Goal: Task Accomplishment & Management: Manage account settings

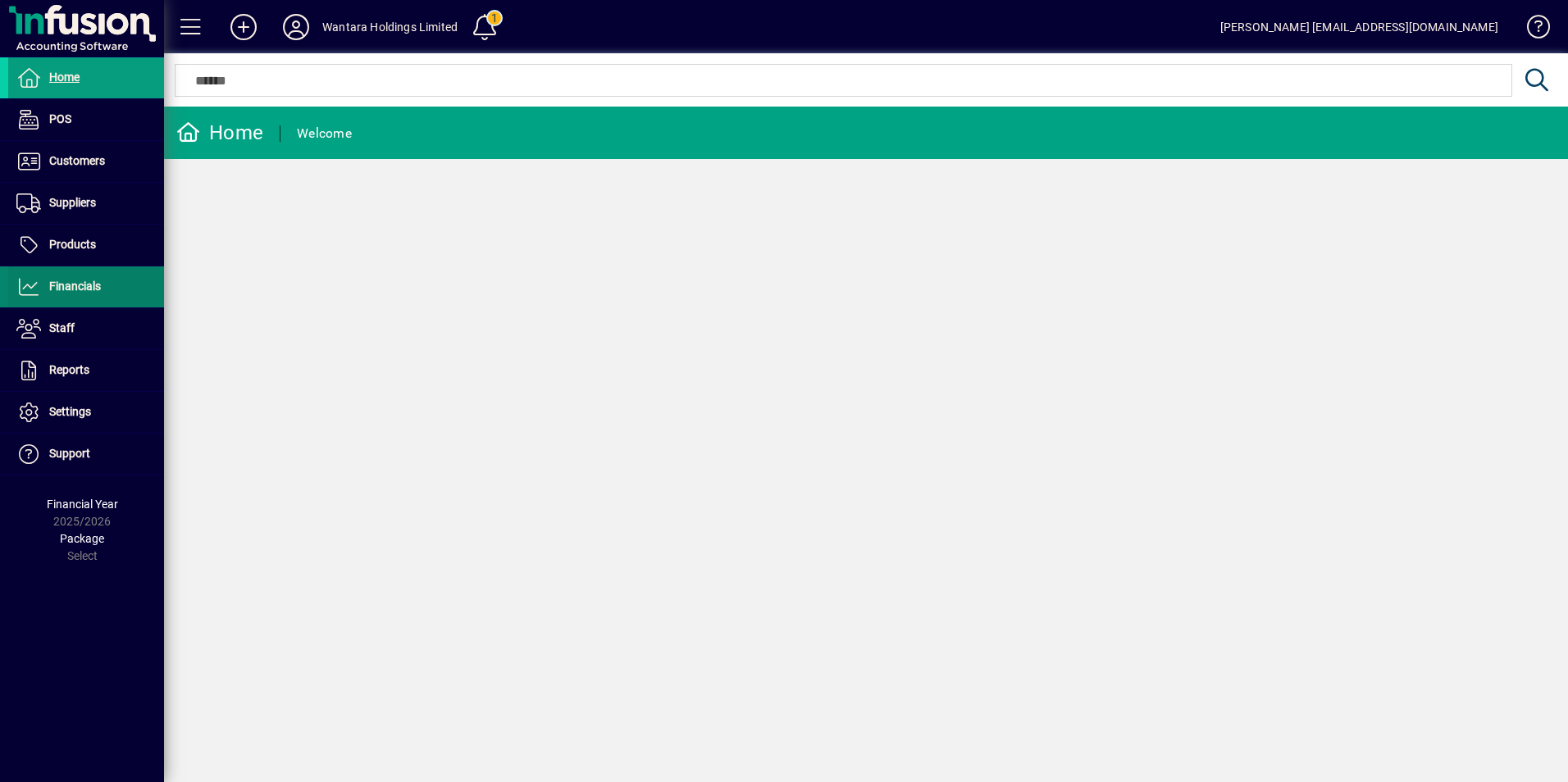
click at [55, 290] on span "Financials" at bounding box center [75, 285] width 52 height 13
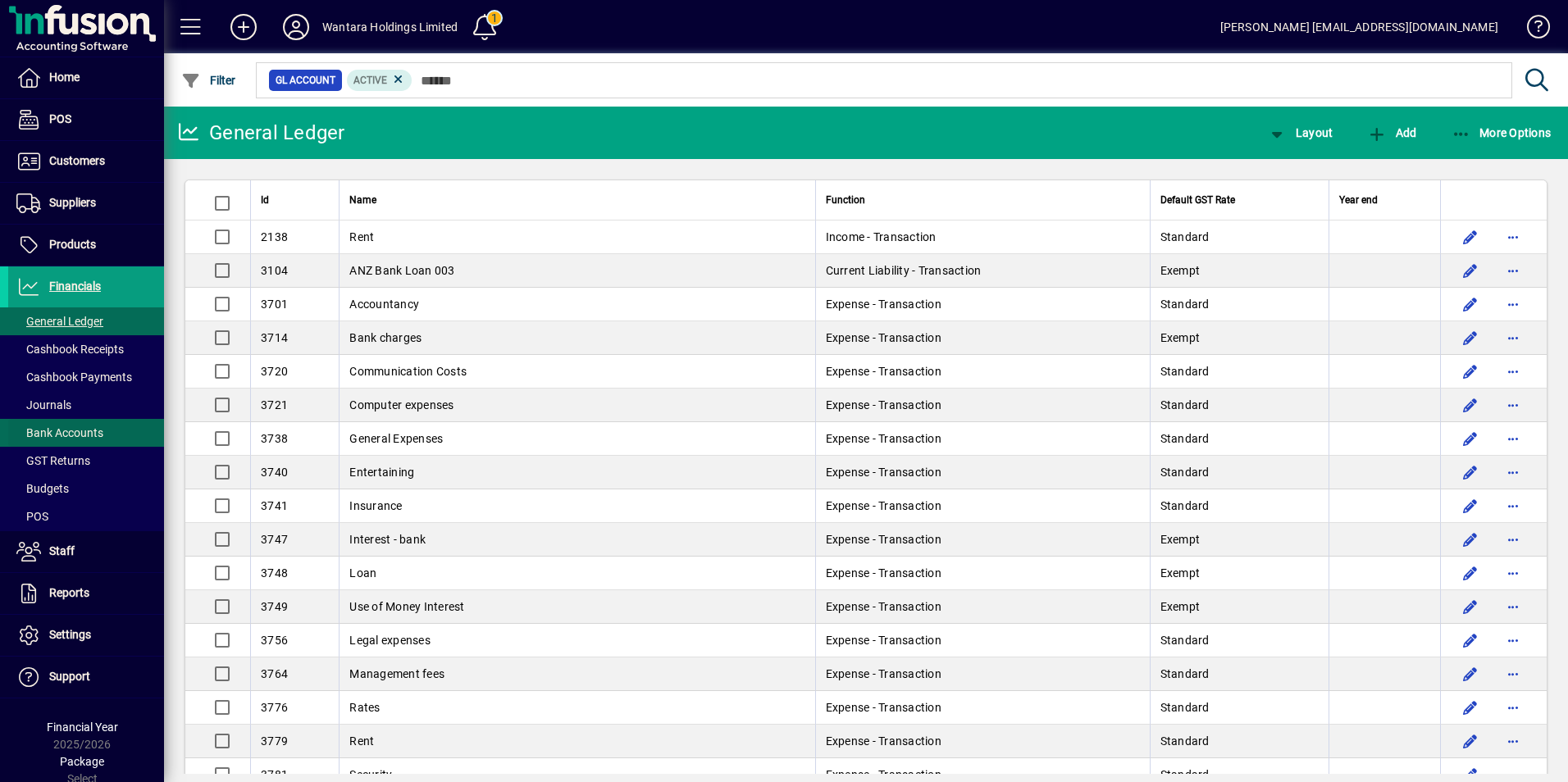
click at [80, 431] on span "Bank Accounts" at bounding box center [59, 432] width 87 height 13
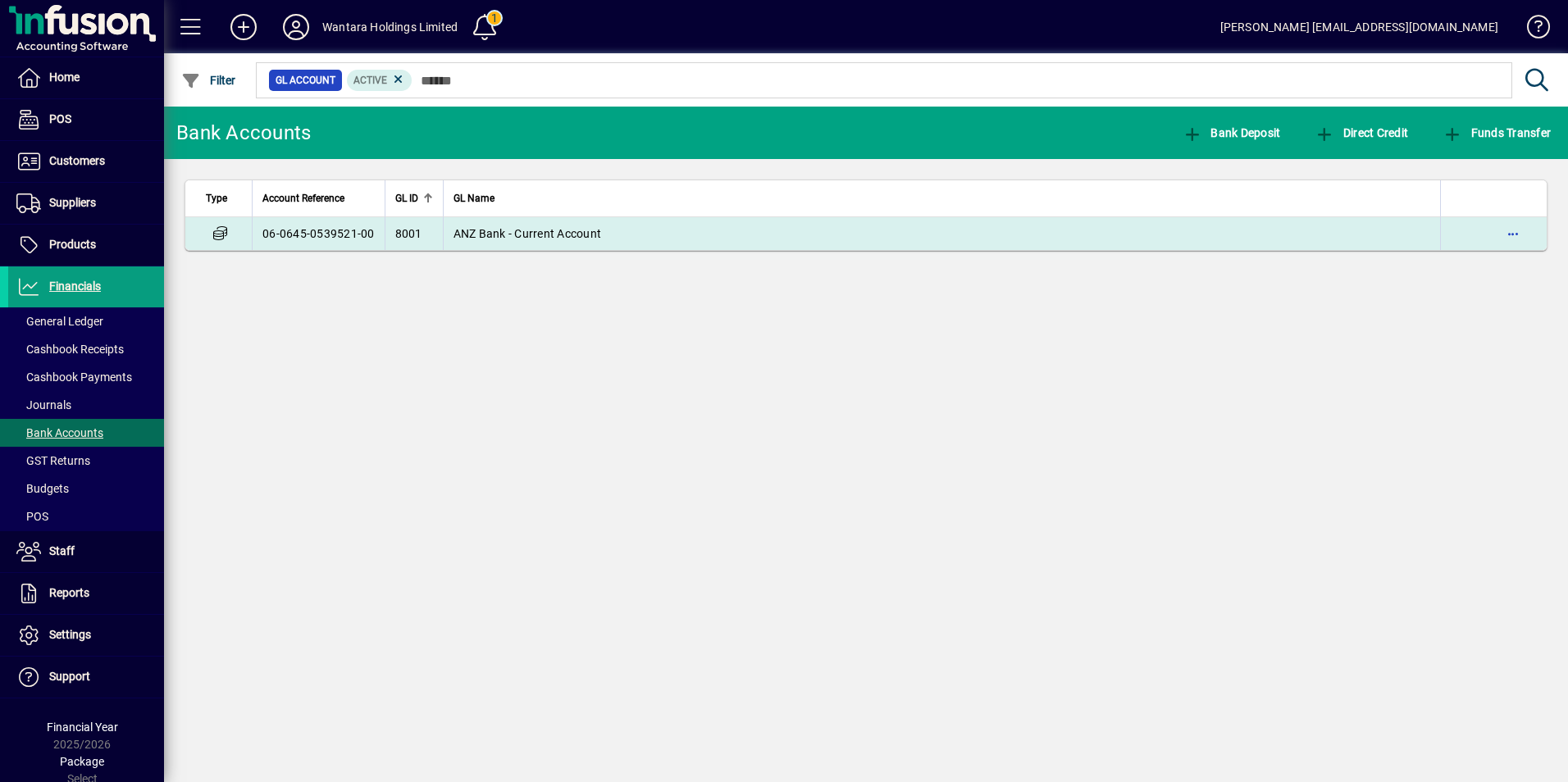
click at [512, 231] on span "ANZ Bank - Current Account" at bounding box center [527, 232] width 149 height 13
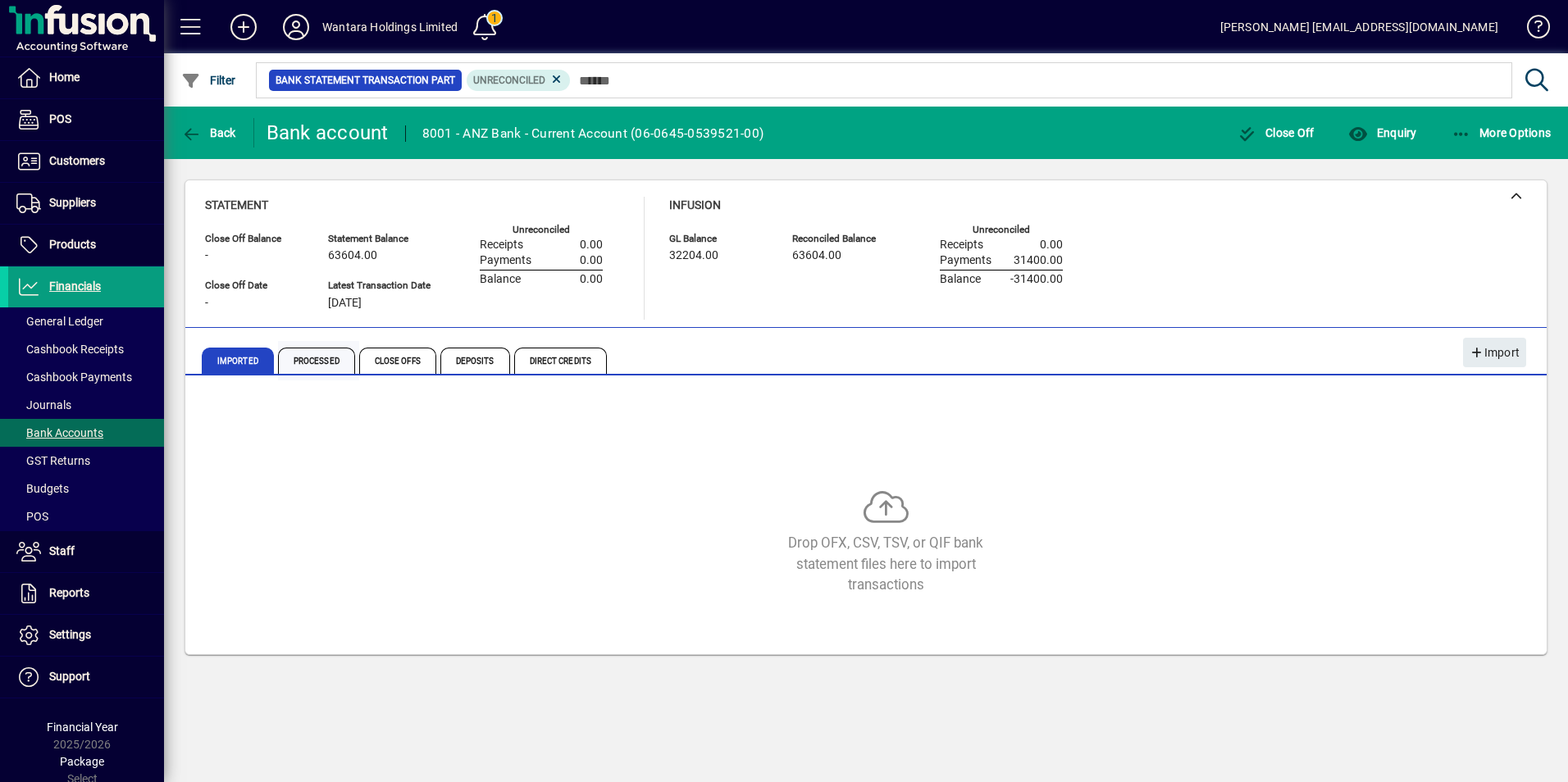
click at [314, 363] on span "Processed" at bounding box center [316, 360] width 77 height 26
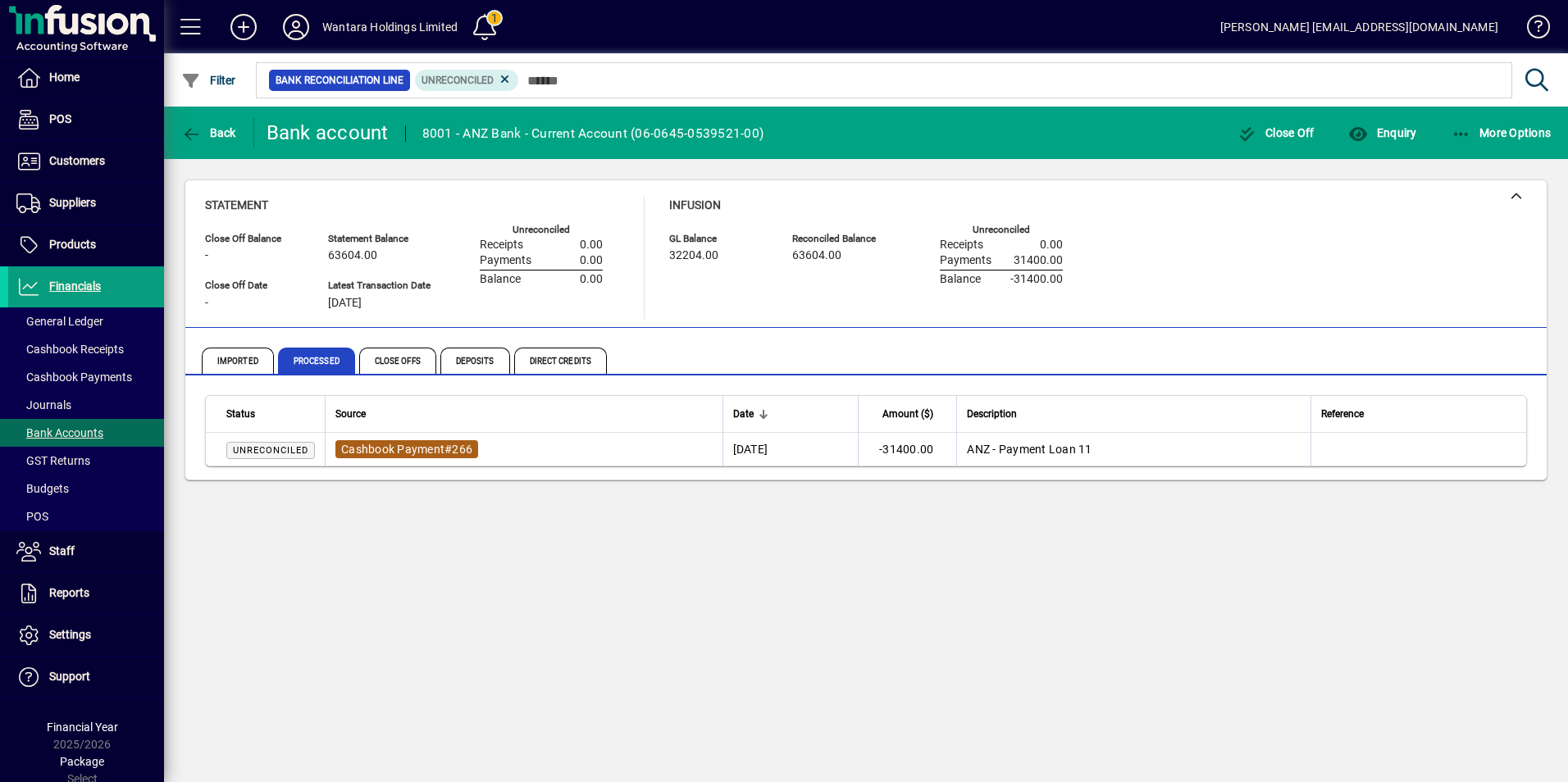
click at [385, 444] on span "Cashbook Payment" at bounding box center [393, 448] width 103 height 13
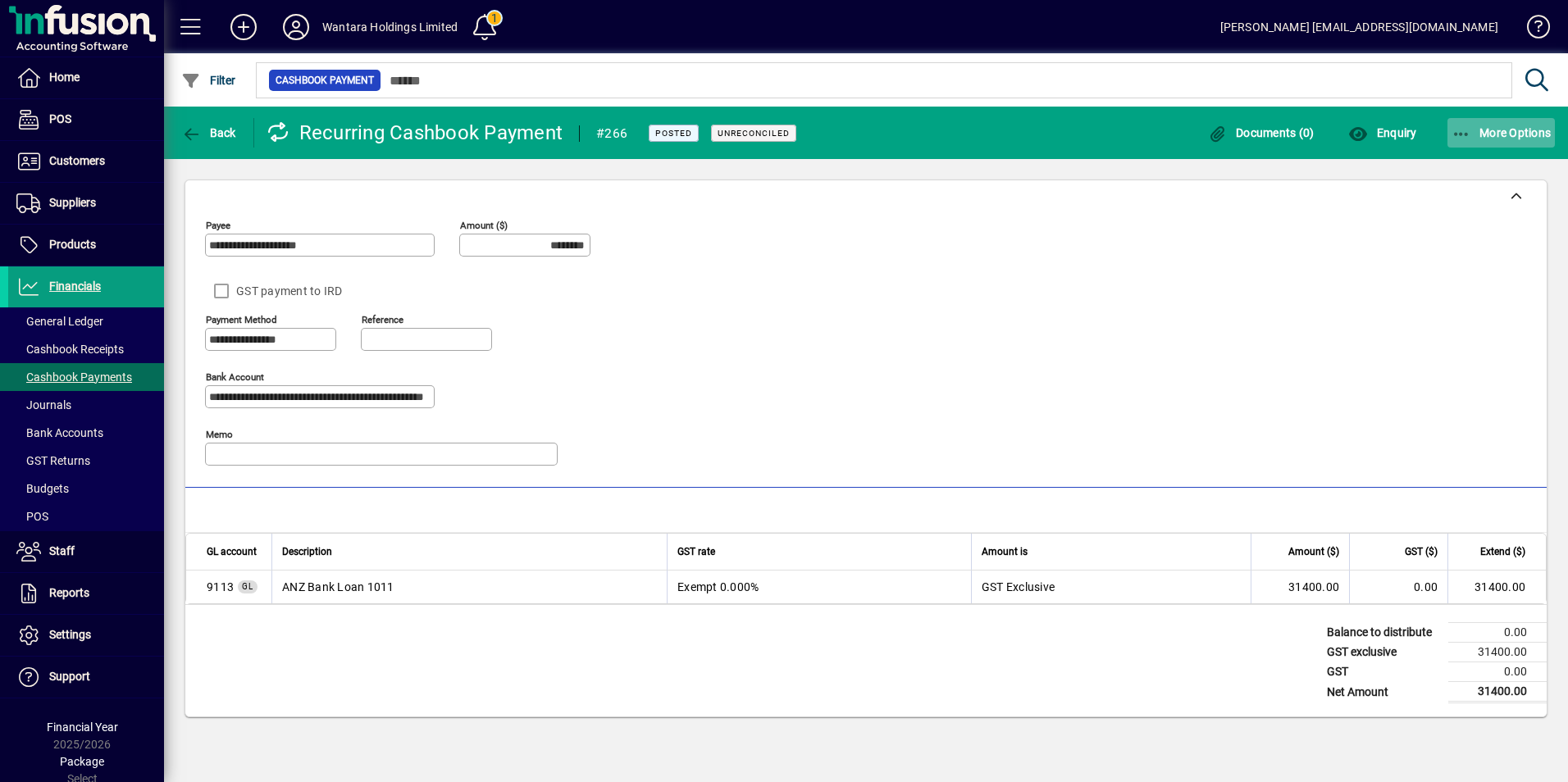
click at [1469, 130] on icon "button" at bounding box center [1461, 134] width 20 height 17
click at [1175, 337] on div at bounding box center [784, 391] width 1568 height 782
click at [1532, 31] on span at bounding box center [1530, 30] width 39 height 39
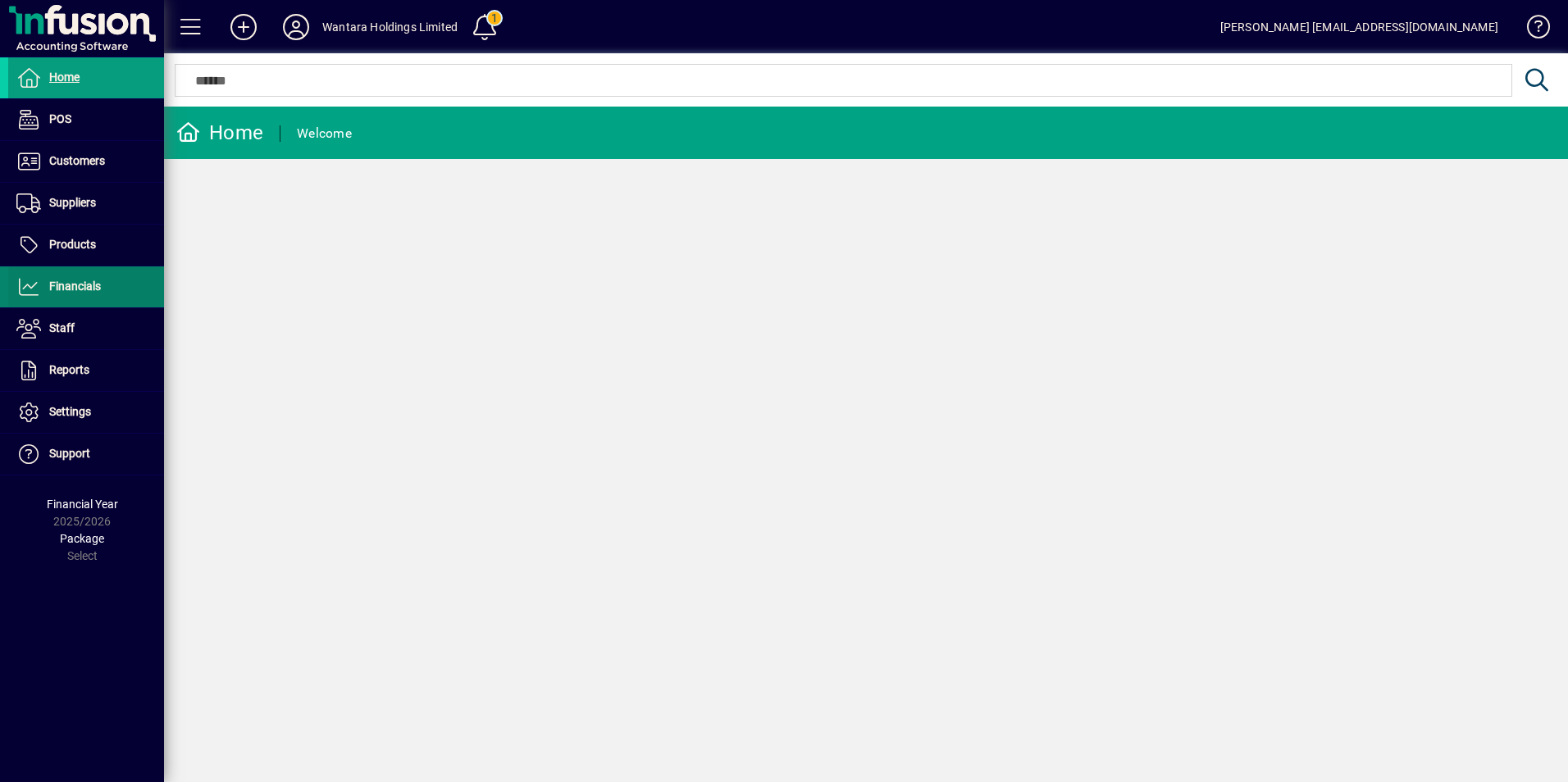
click at [87, 285] on span "Financials" at bounding box center [75, 285] width 52 height 13
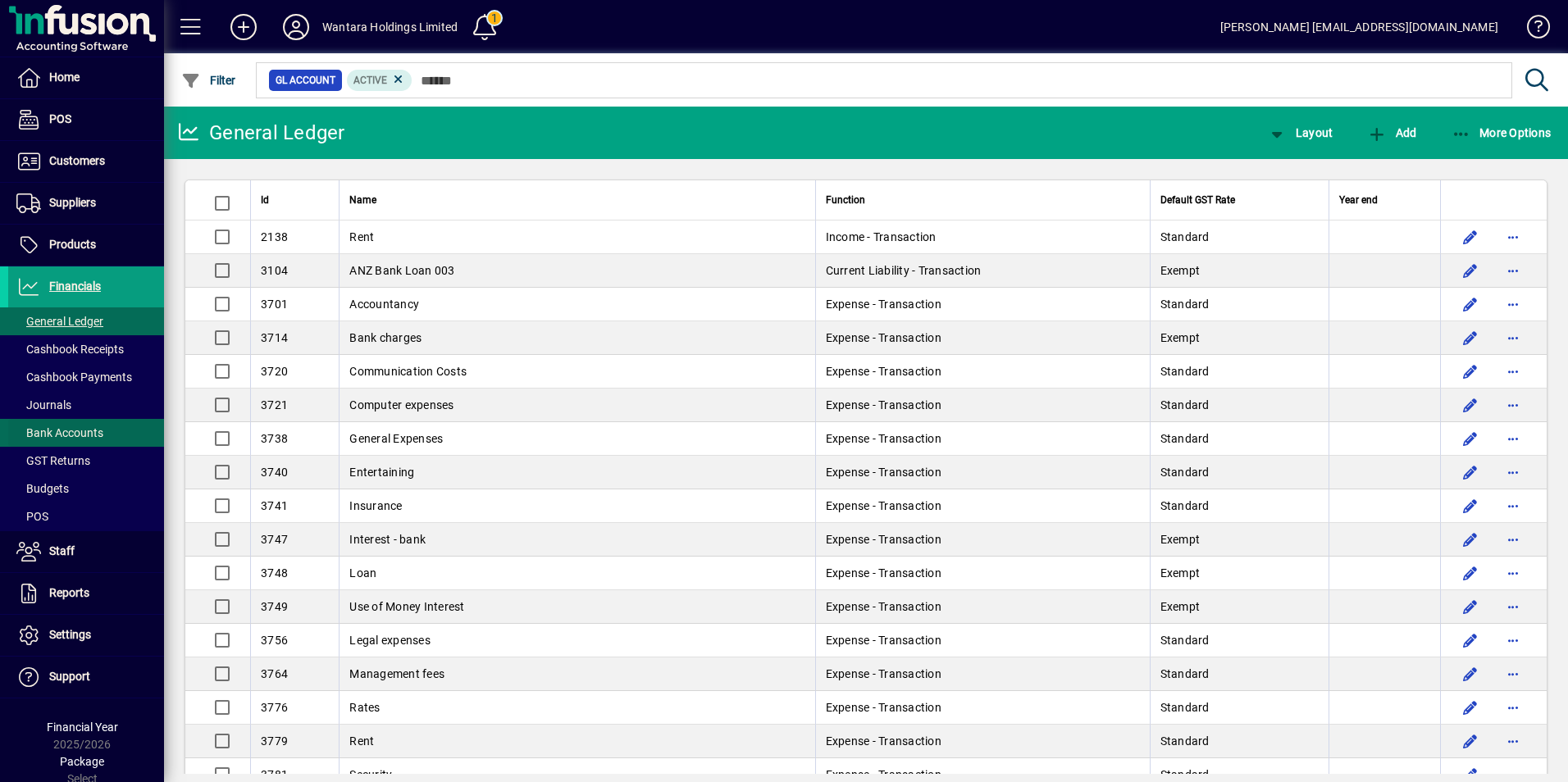
click at [64, 440] on span "Bank Accounts" at bounding box center [59, 432] width 87 height 13
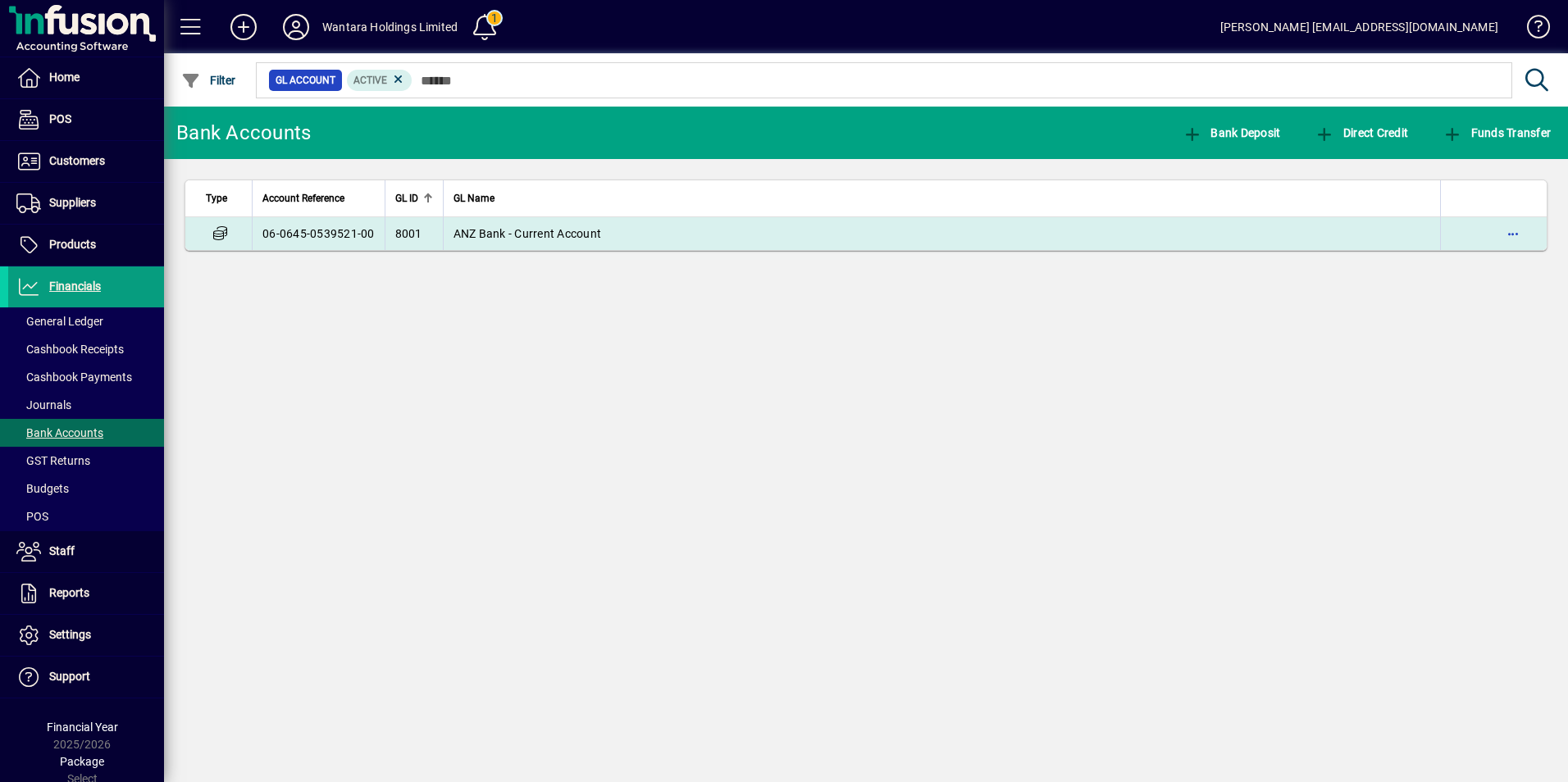
click at [519, 236] on span "ANZ Bank - Current Account" at bounding box center [527, 232] width 149 height 13
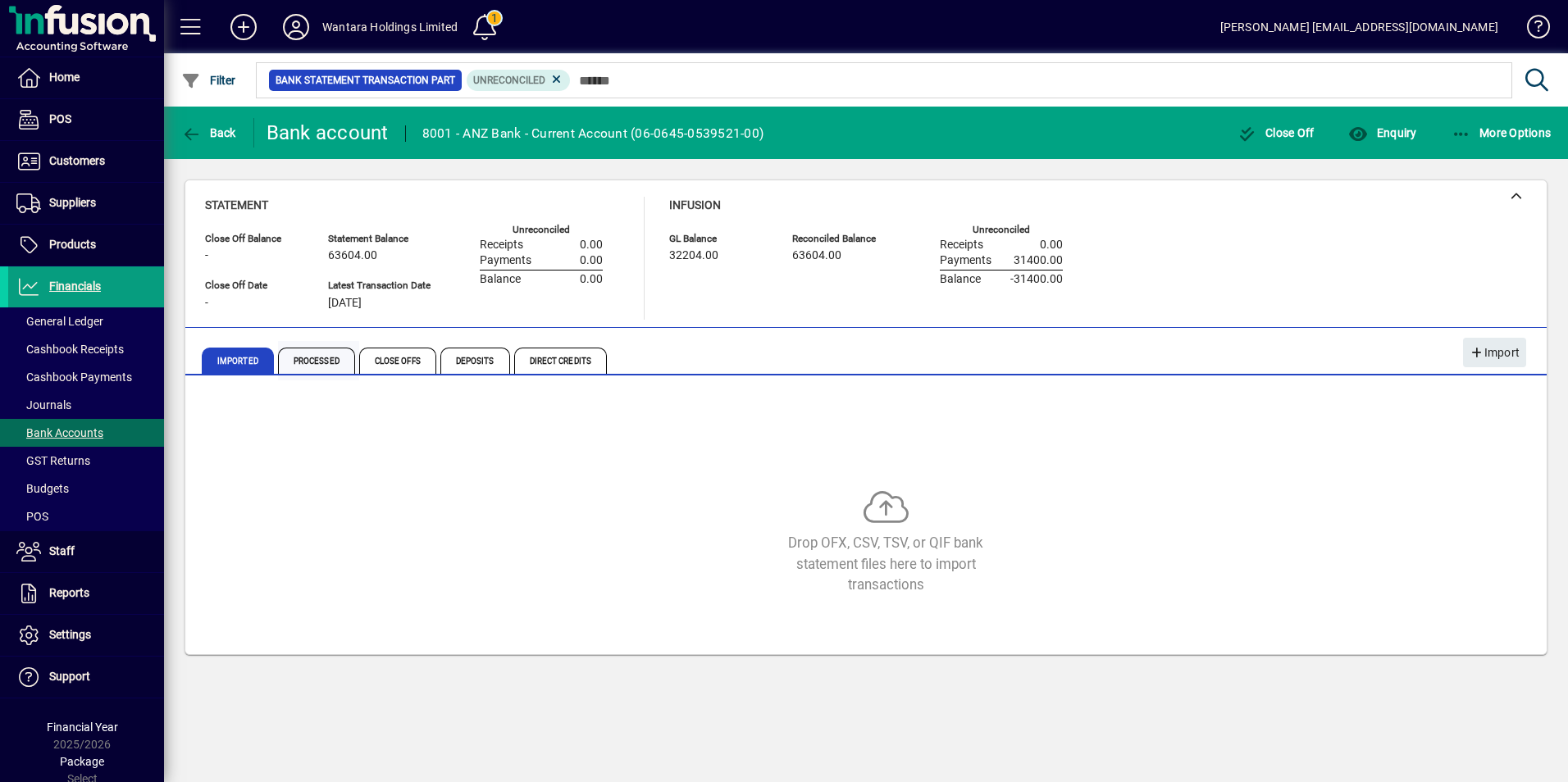
click at [321, 359] on span "Processed" at bounding box center [316, 360] width 77 height 26
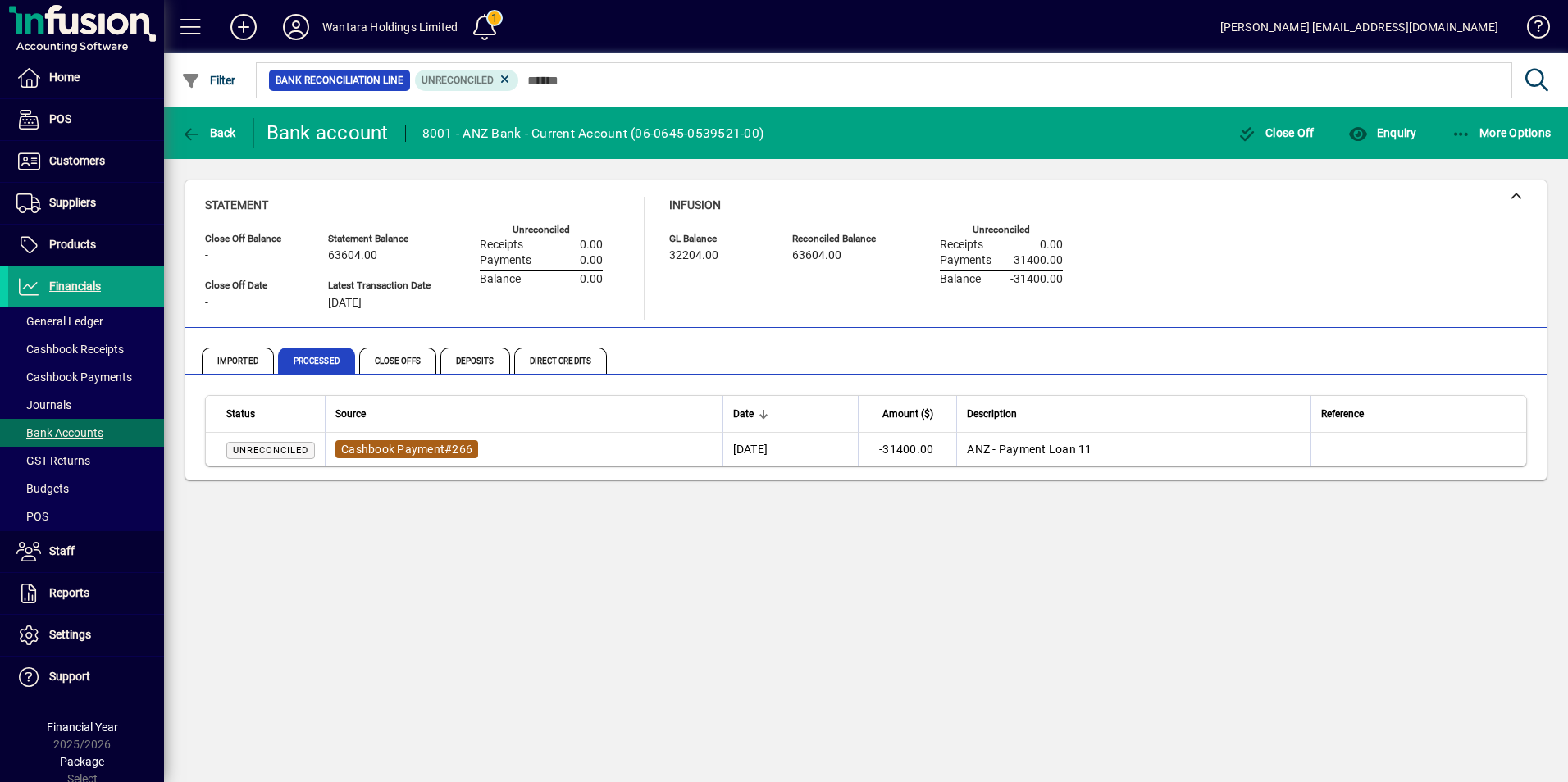
click at [364, 444] on span "Cashbook Payment" at bounding box center [393, 448] width 103 height 13
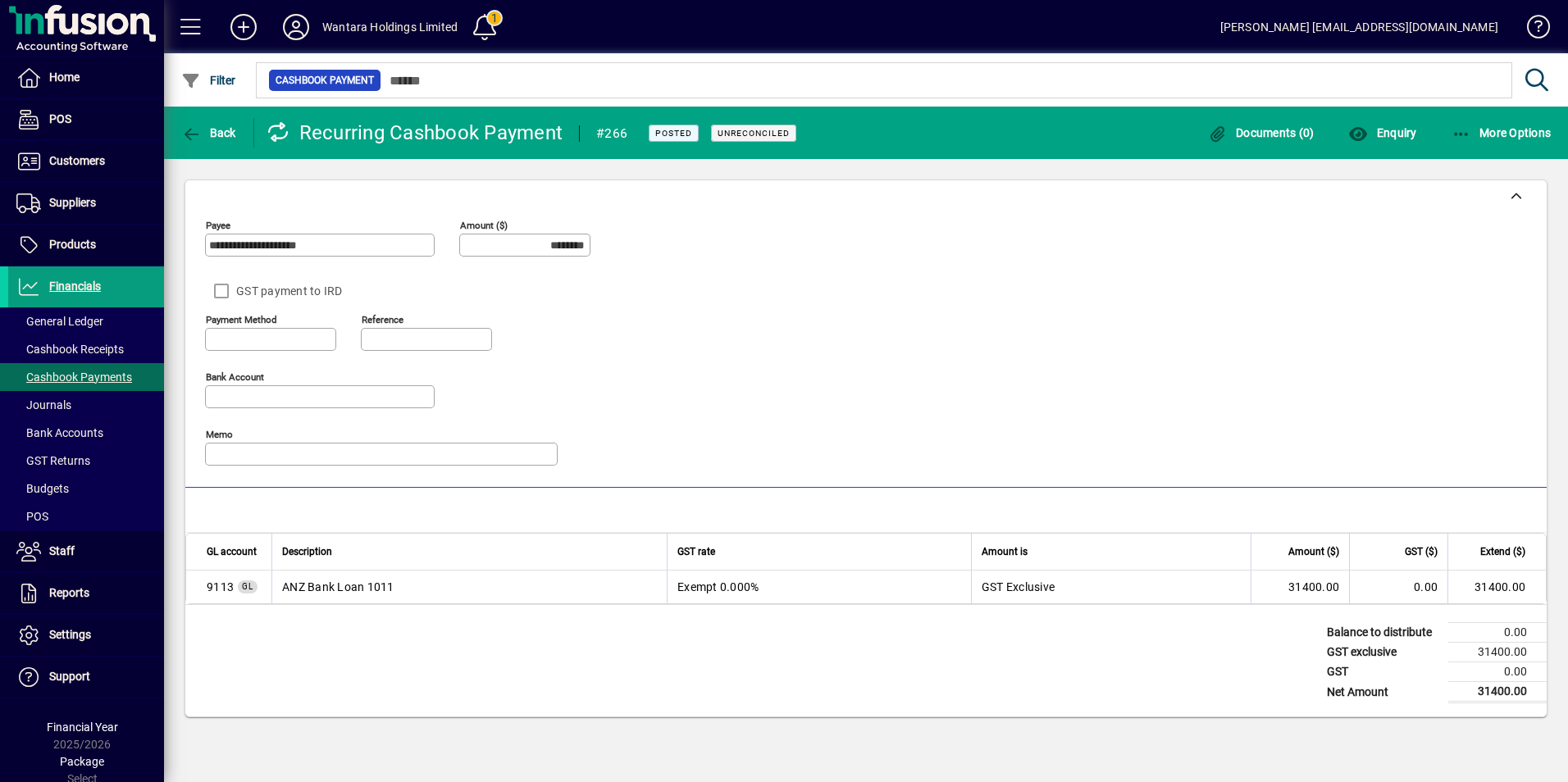
type input "**********"
click at [209, 139] on span "button" at bounding box center [208, 132] width 63 height 39
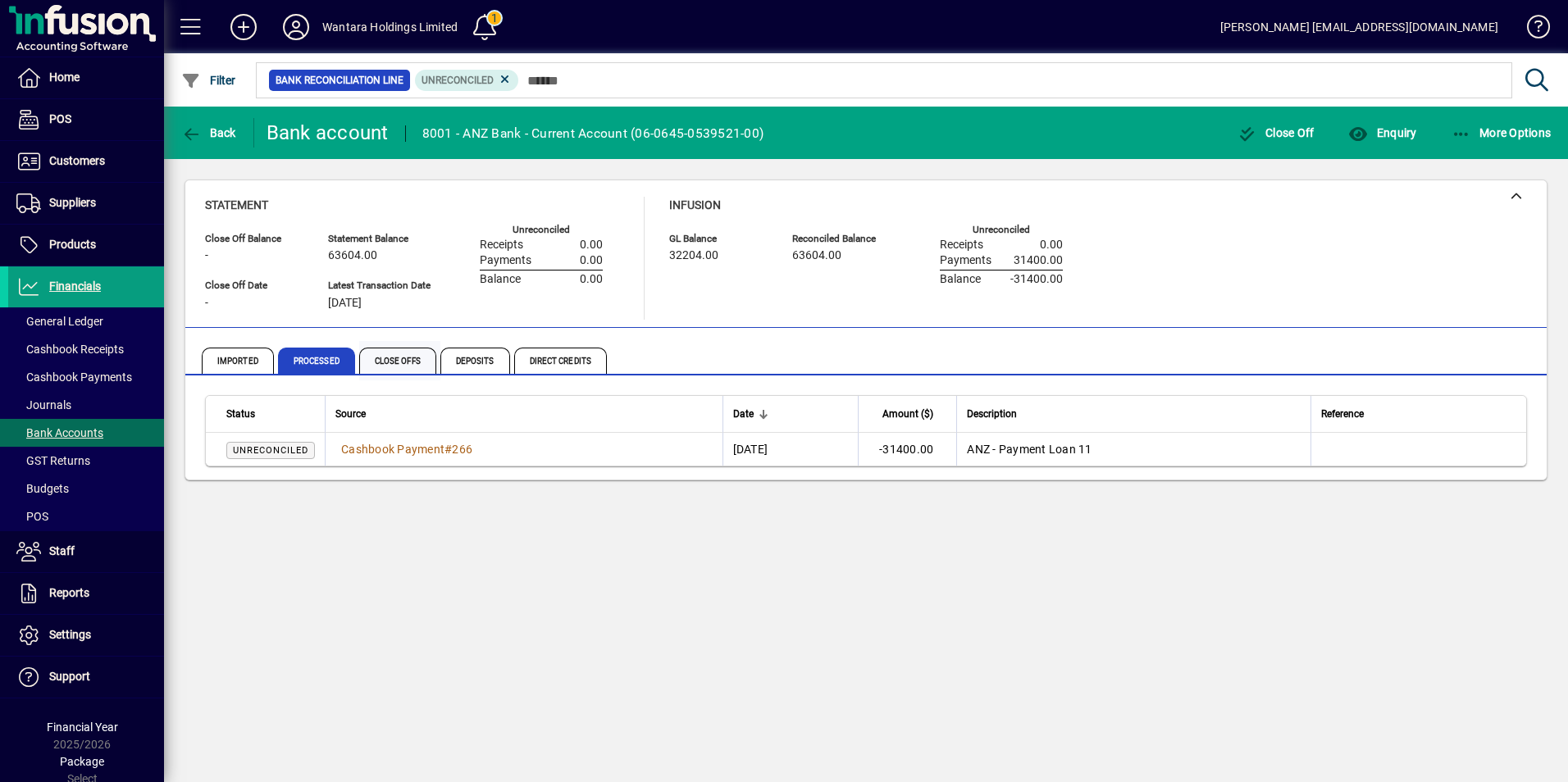
click at [372, 360] on span "Close Offs" at bounding box center [397, 360] width 77 height 26
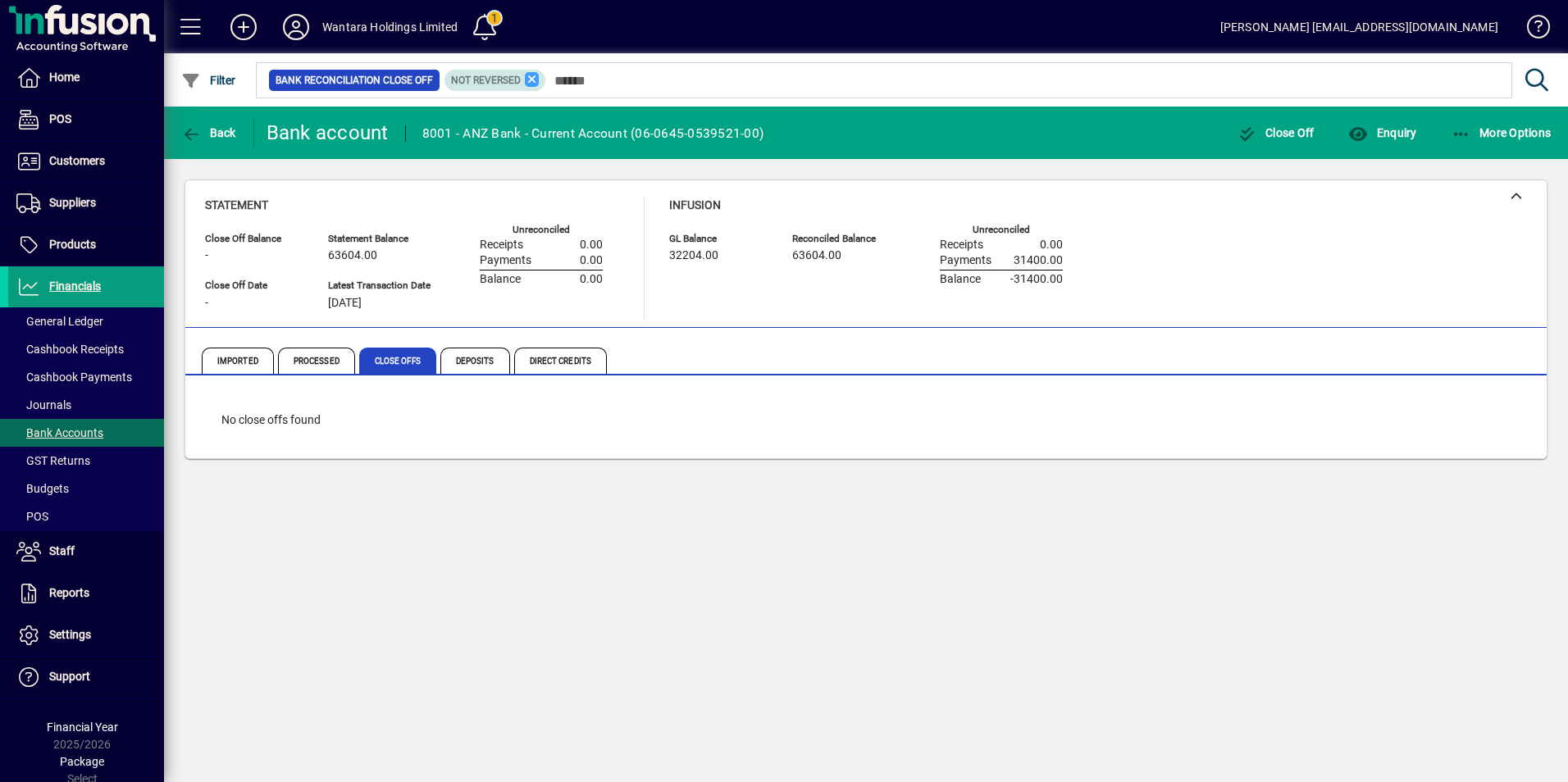
click at [529, 83] on icon at bounding box center [531, 79] width 15 height 15
click at [478, 358] on span "Deposits" at bounding box center [476, 360] width 70 height 26
click at [412, 358] on span "Close Offs" at bounding box center [397, 360] width 77 height 26
click at [530, 80] on icon at bounding box center [531, 79] width 15 height 15
click at [314, 358] on span "Processed" at bounding box center [316, 360] width 77 height 26
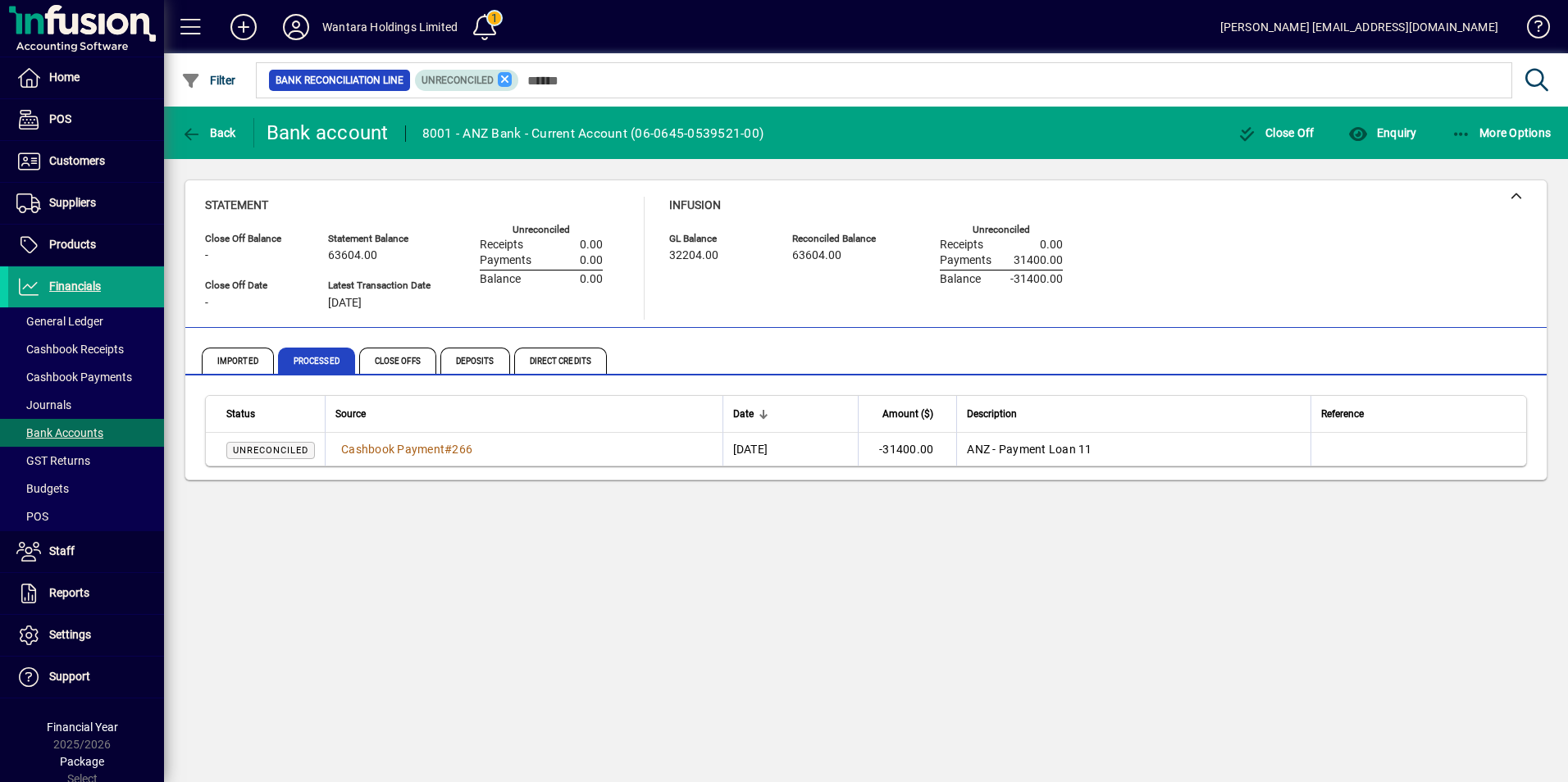
click at [500, 79] on icon at bounding box center [505, 79] width 15 height 15
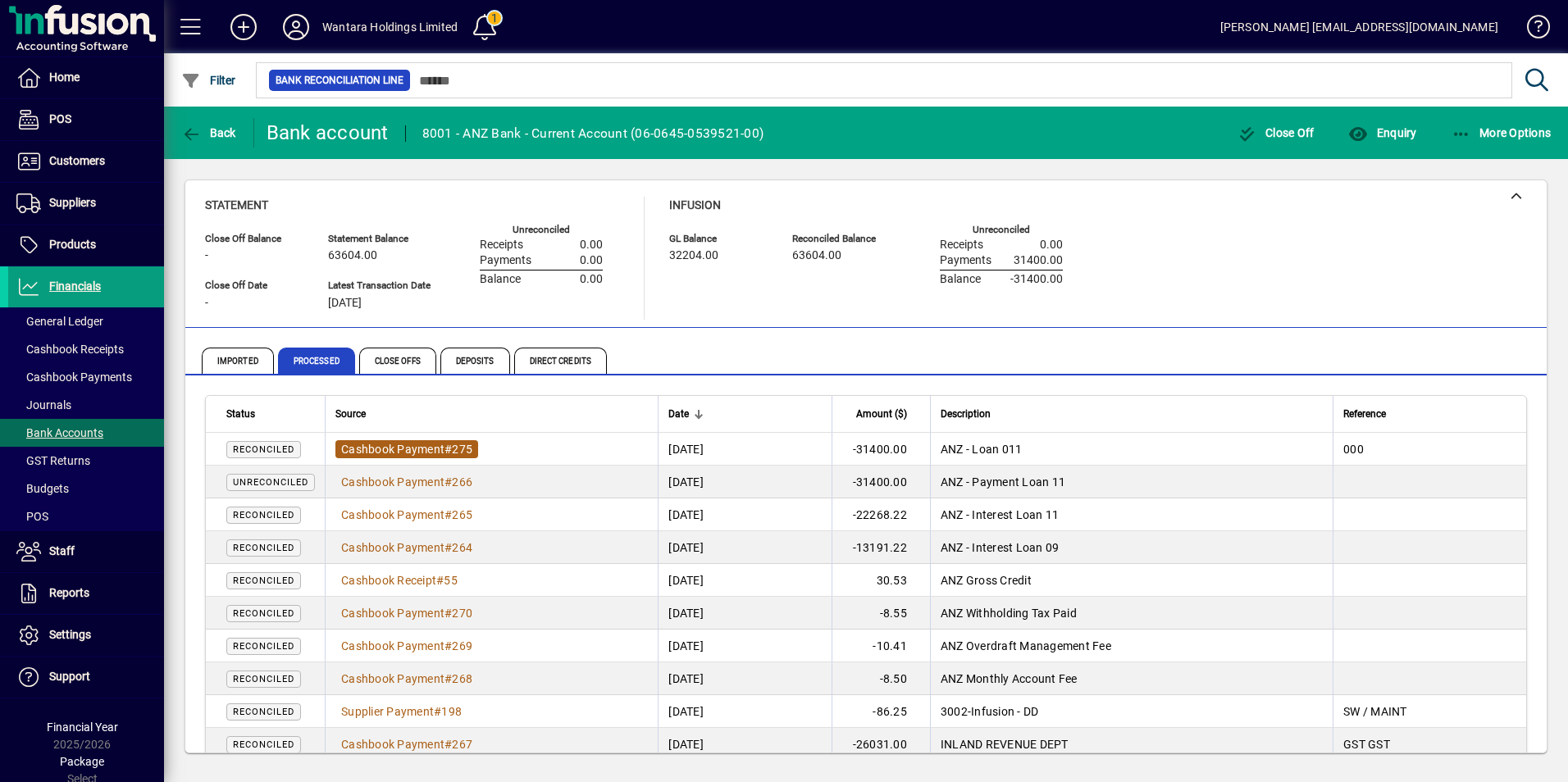
click at [427, 443] on span "Cashbook Payment" at bounding box center [393, 448] width 103 height 13
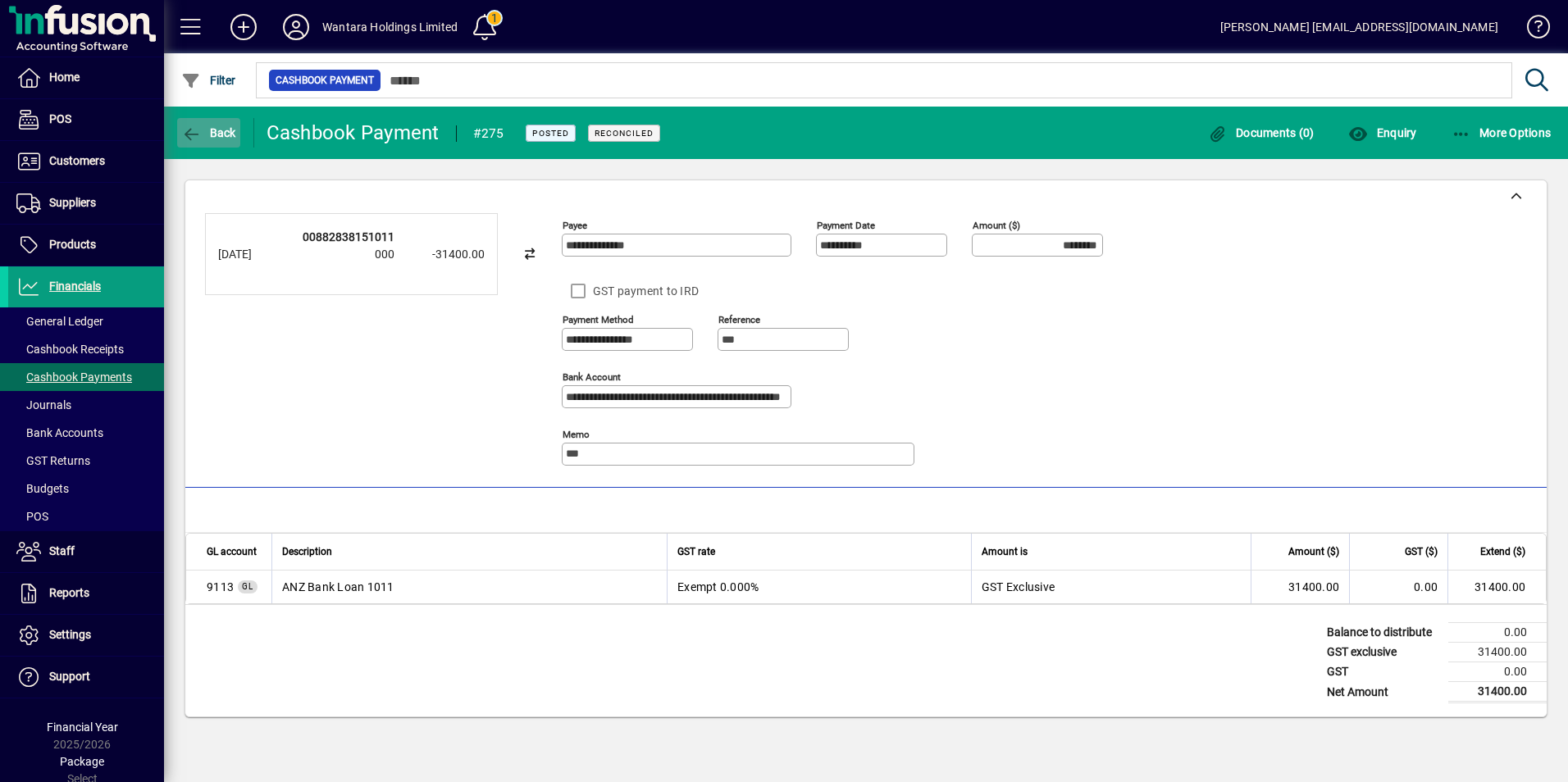
click at [222, 136] on span "Back" at bounding box center [208, 132] width 54 height 13
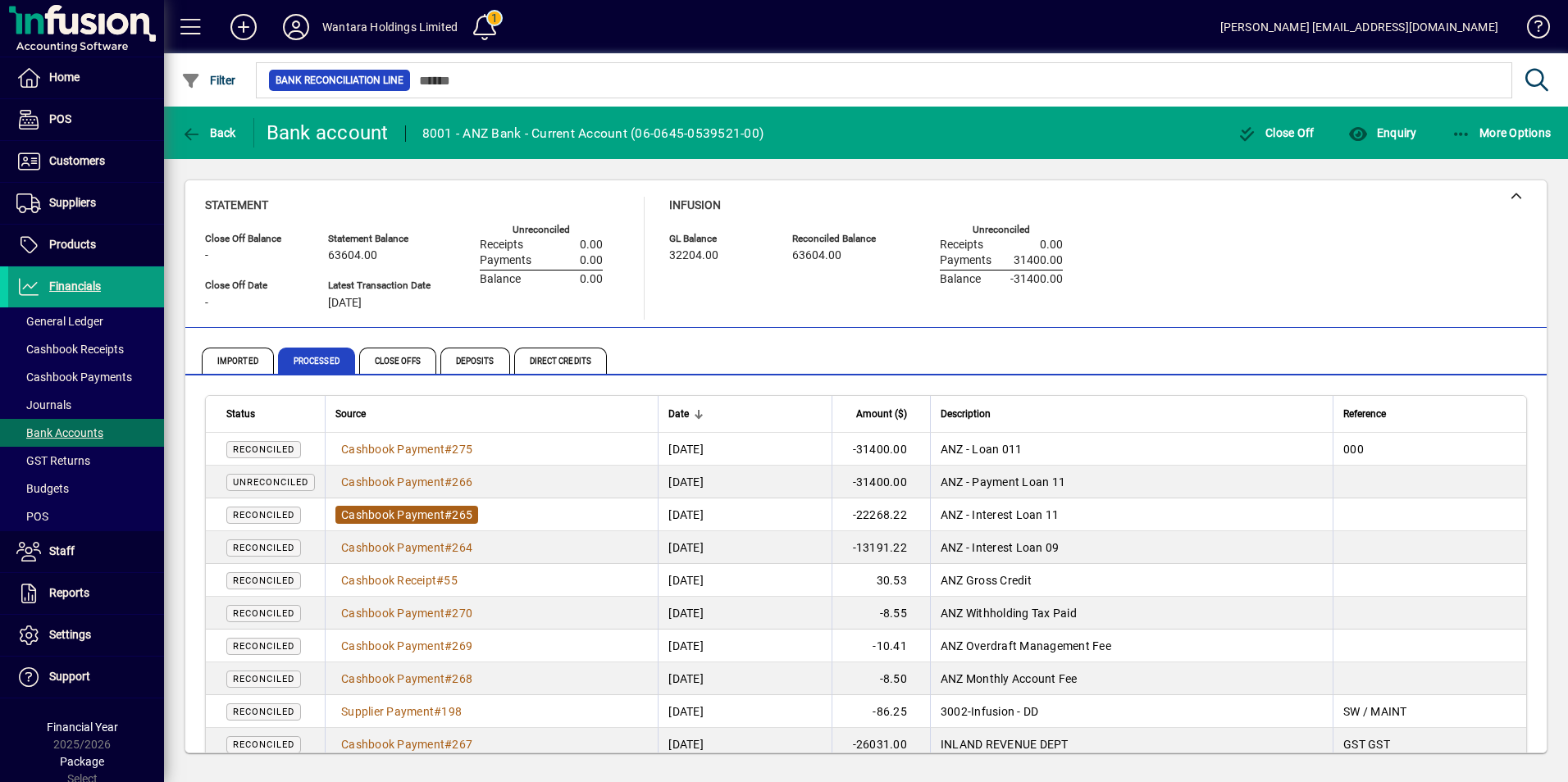
click at [430, 510] on span "Cashbook Payment" at bounding box center [393, 515] width 103 height 13
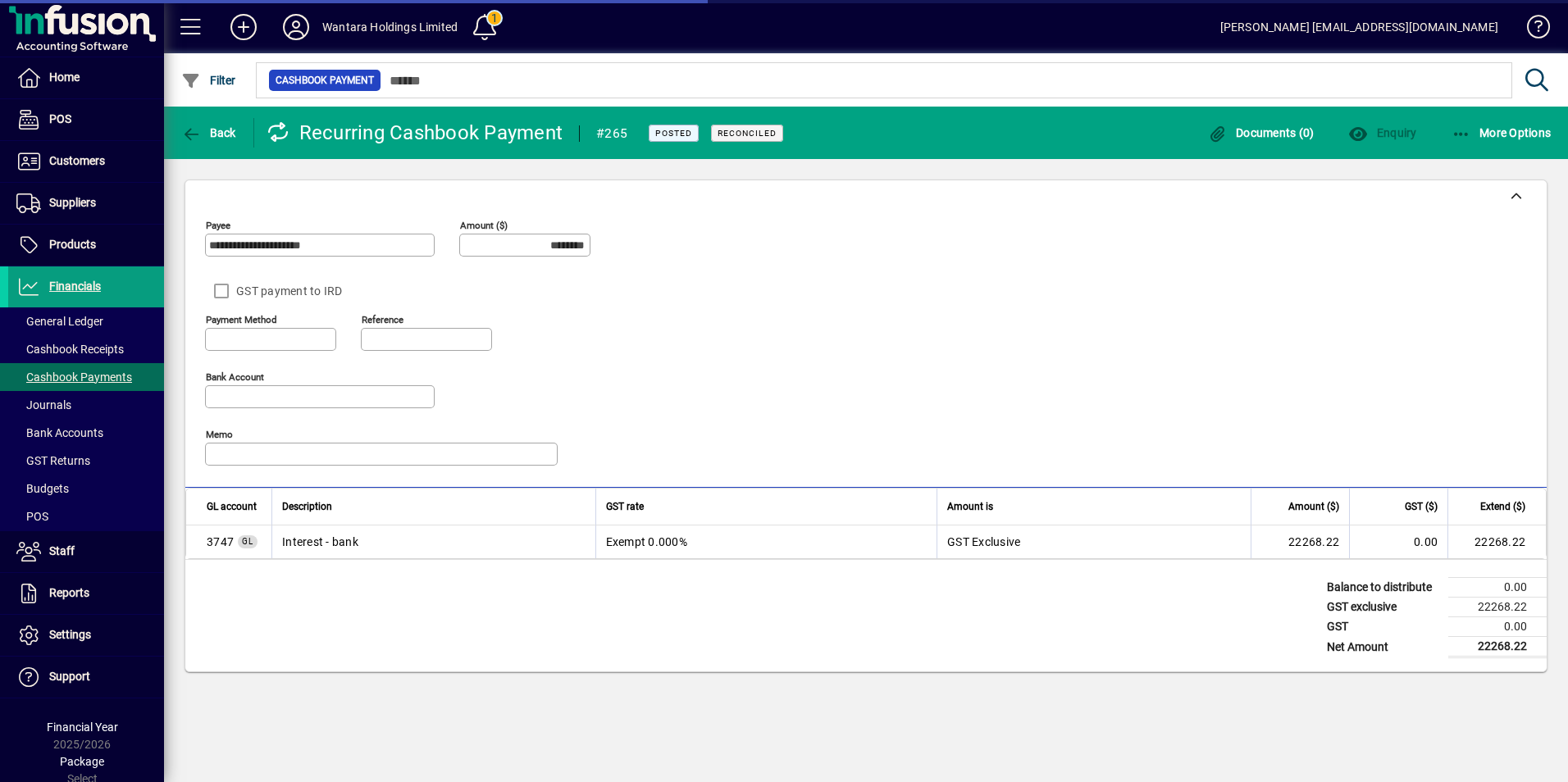
type input "**********"
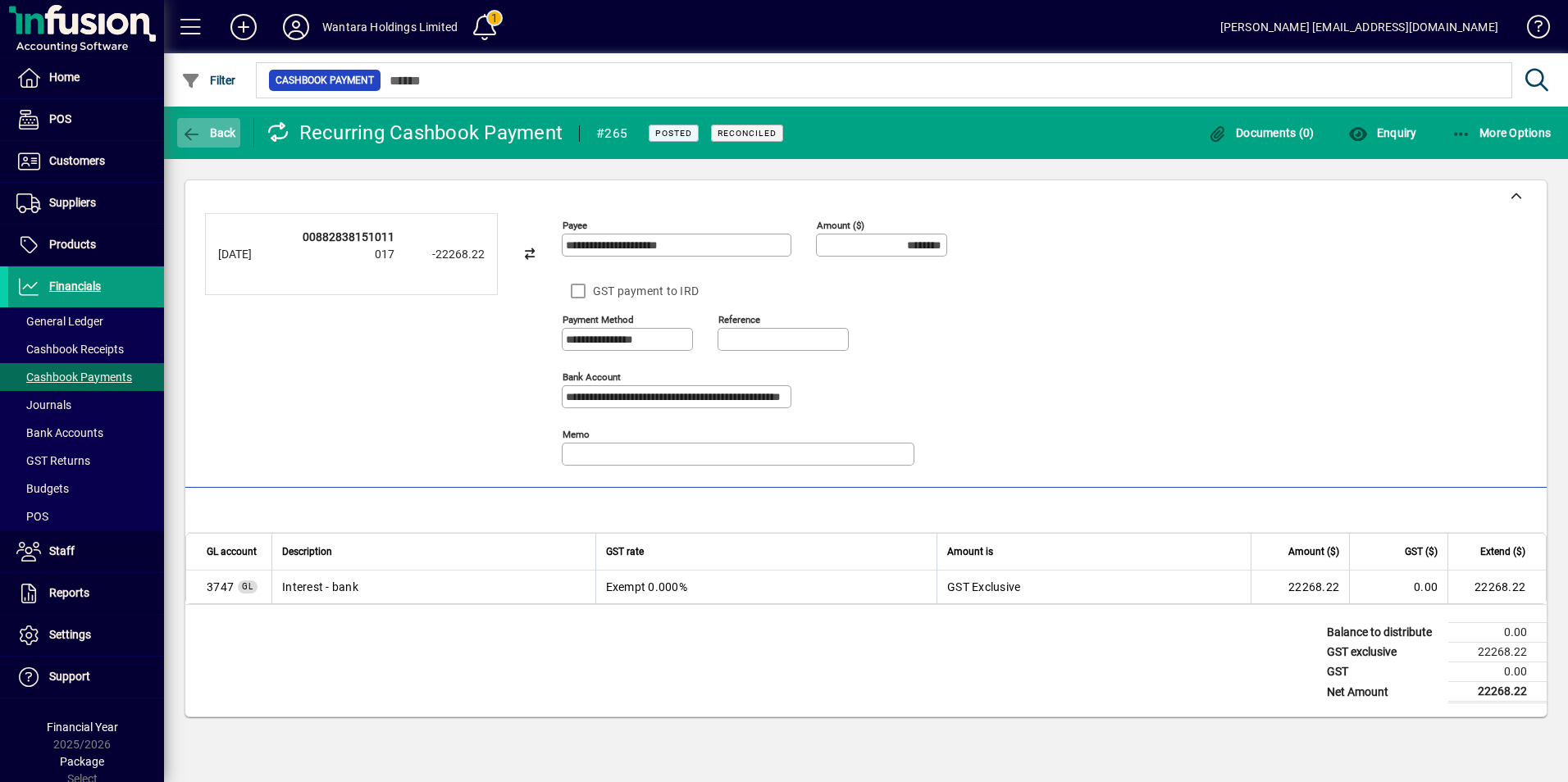
click at [185, 129] on icon "button" at bounding box center [191, 134] width 20 height 17
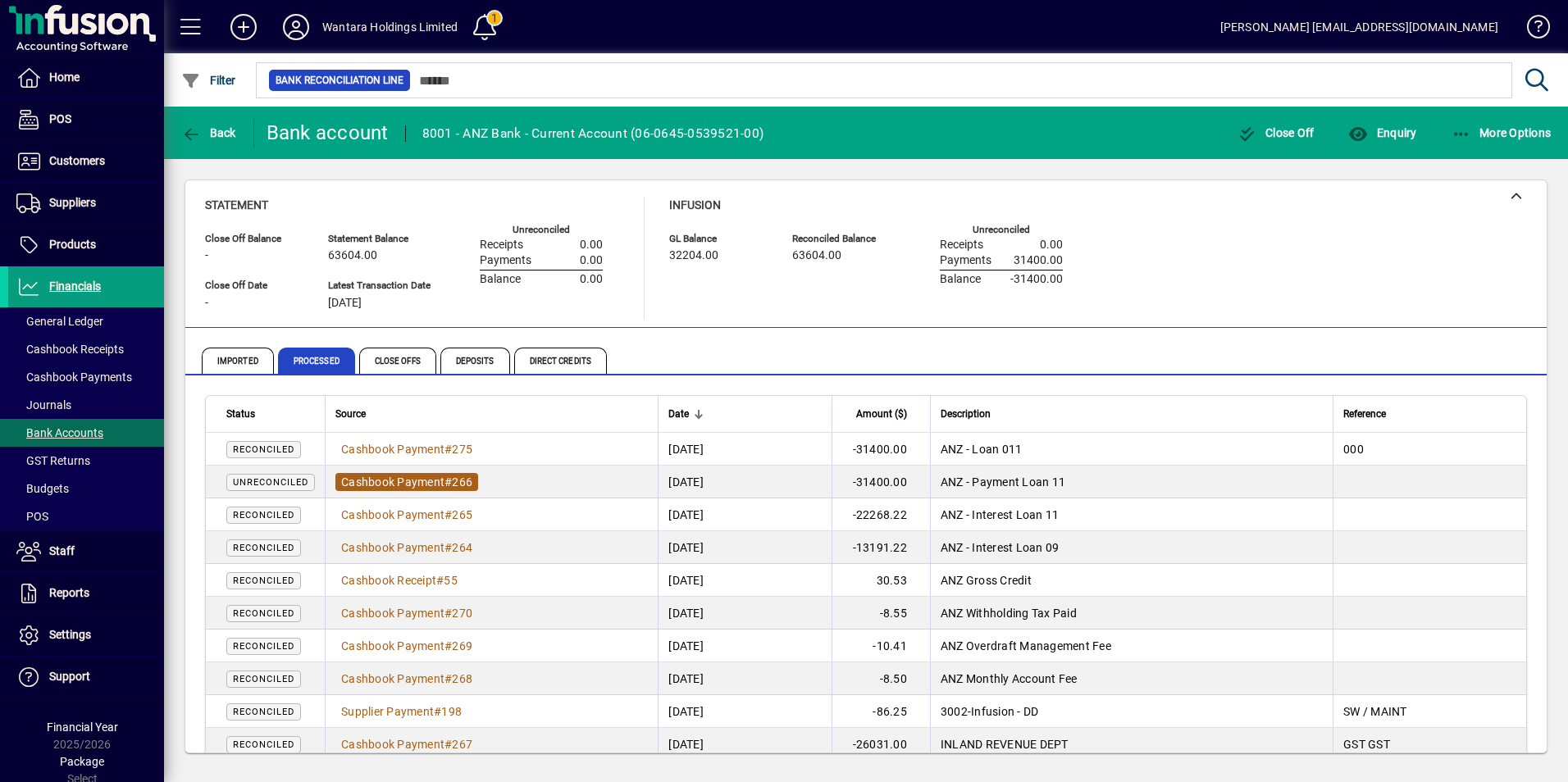
click at [445, 481] on span "Cashbook Payment" at bounding box center [393, 481] width 103 height 13
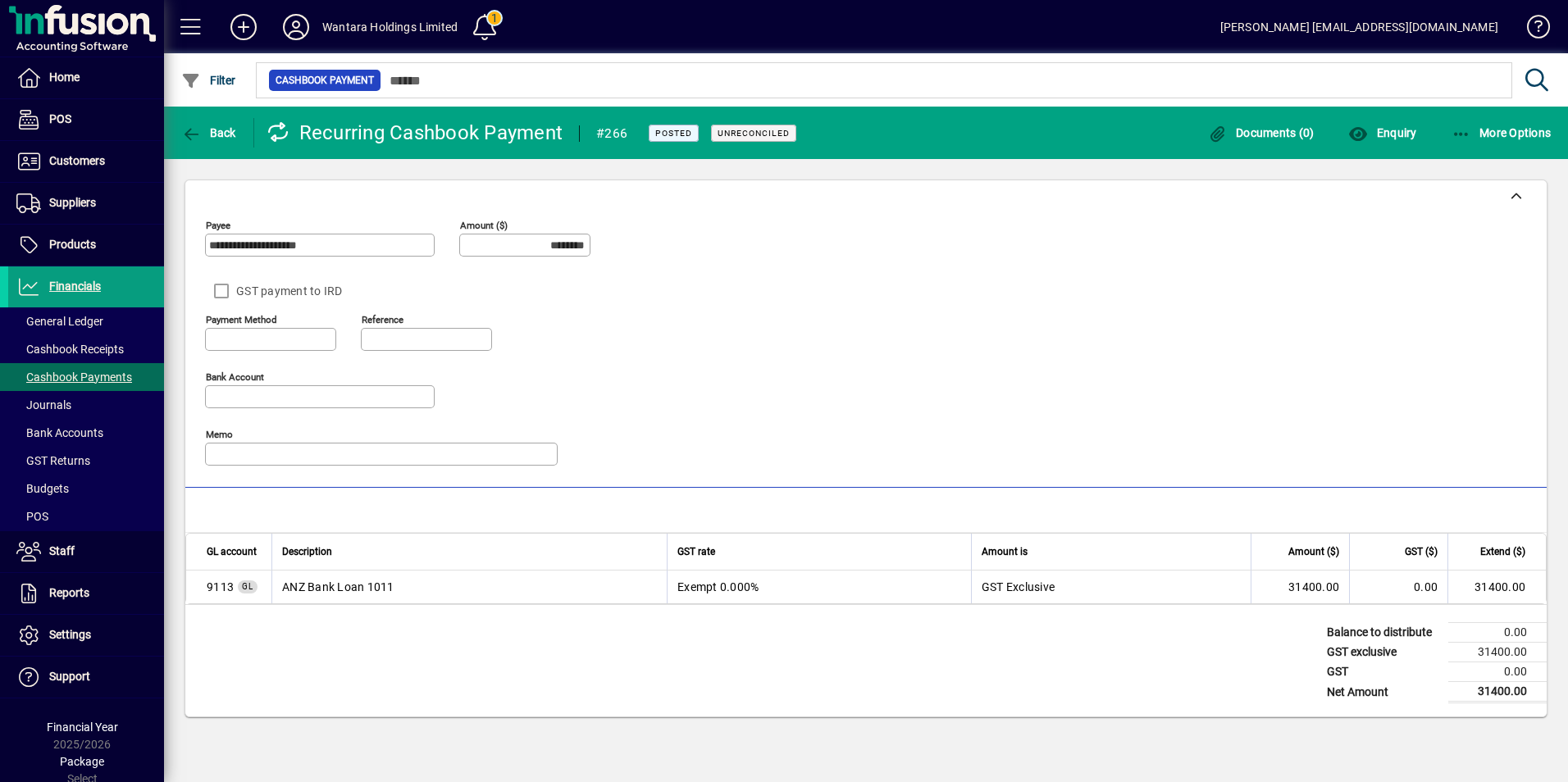
type input "**********"
click at [1472, 124] on span "button" at bounding box center [1501, 132] width 108 height 39
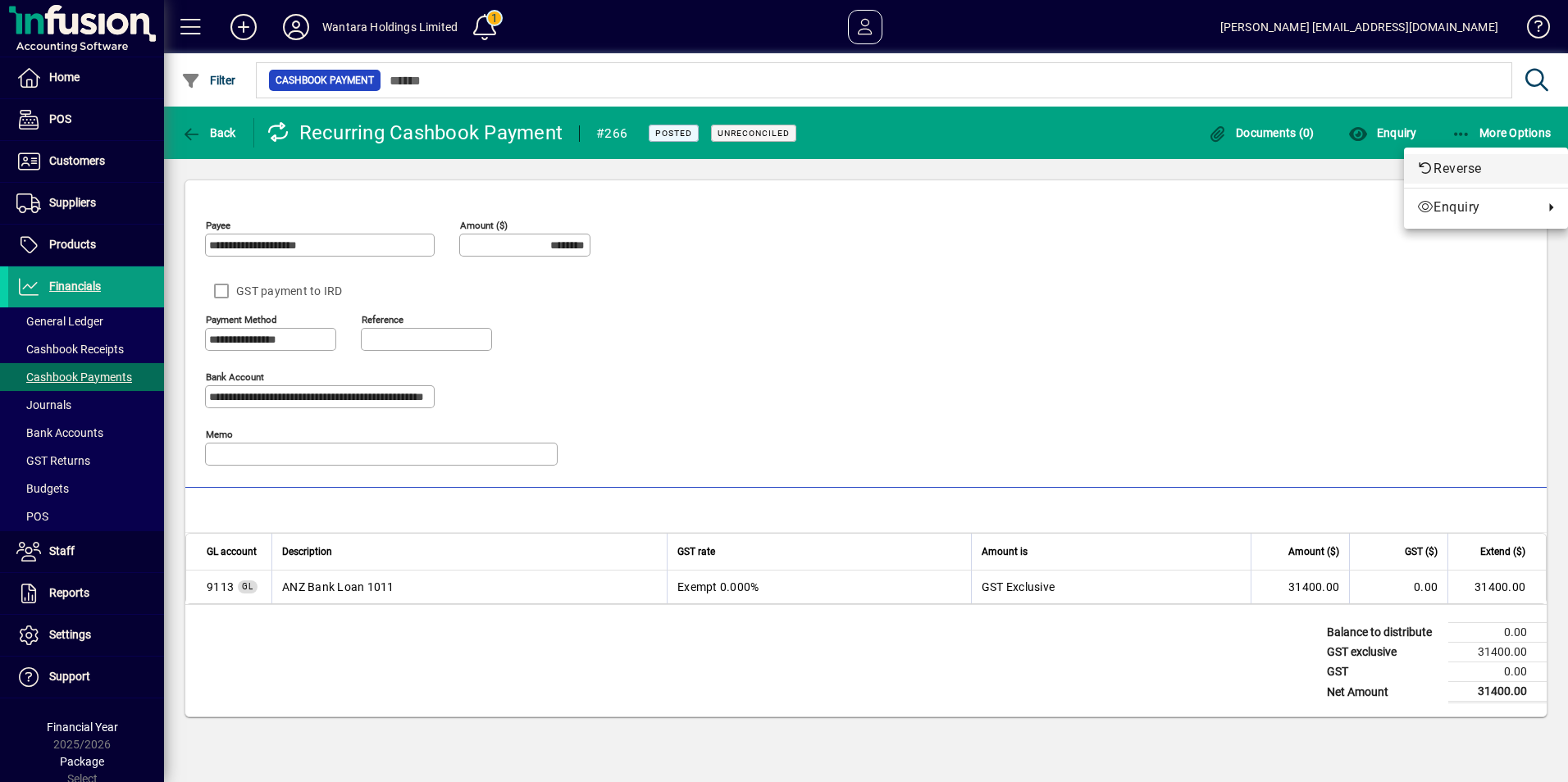
click at [1449, 173] on span "Reverse" at bounding box center [1486, 169] width 138 height 19
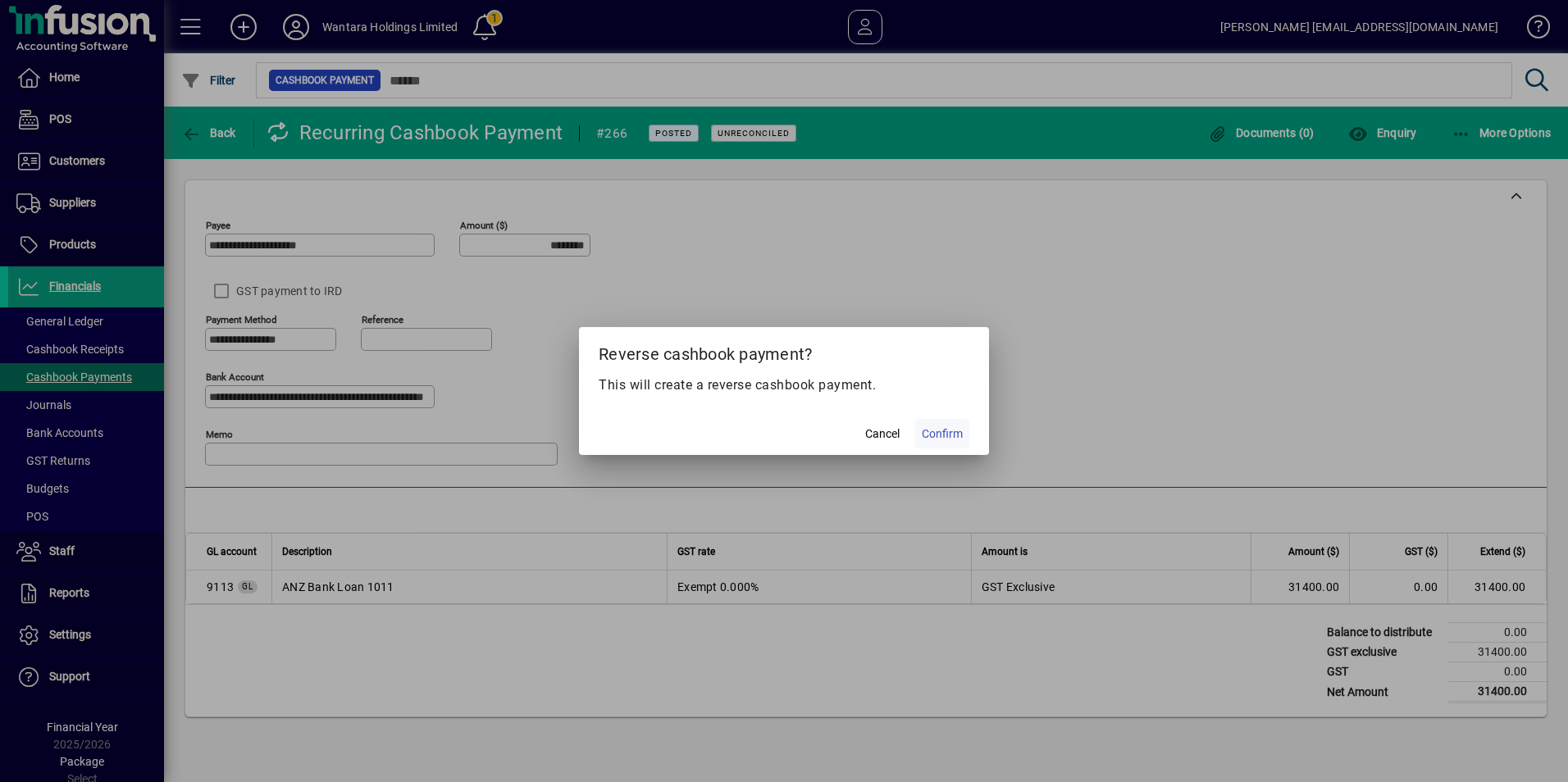
click at [941, 431] on span "Confirm" at bounding box center [942, 434] width 41 height 18
type input "*********"
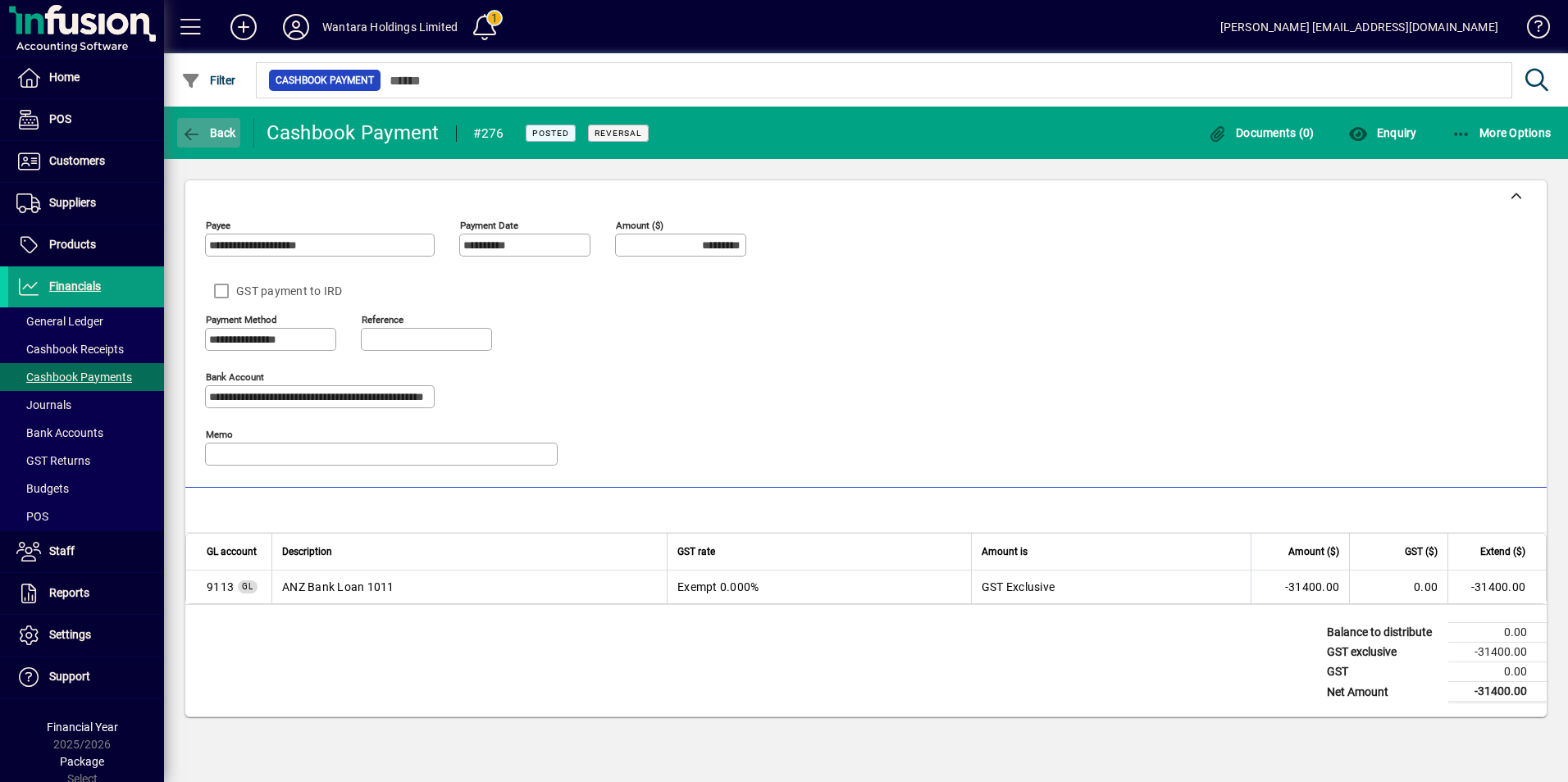
click at [198, 126] on icon "button" at bounding box center [191, 134] width 20 height 17
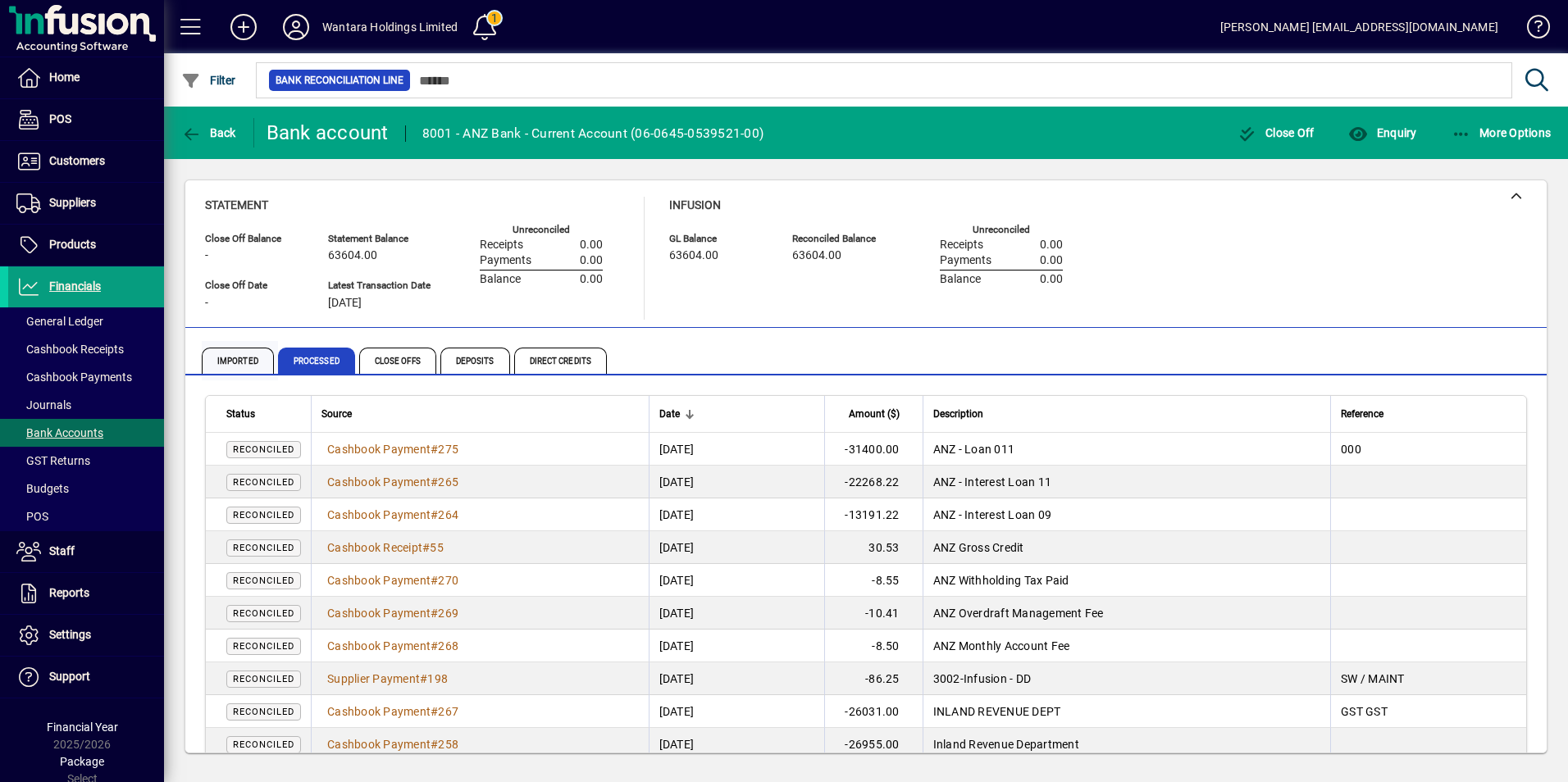
click at [244, 355] on span "Imported" at bounding box center [237, 360] width 72 height 26
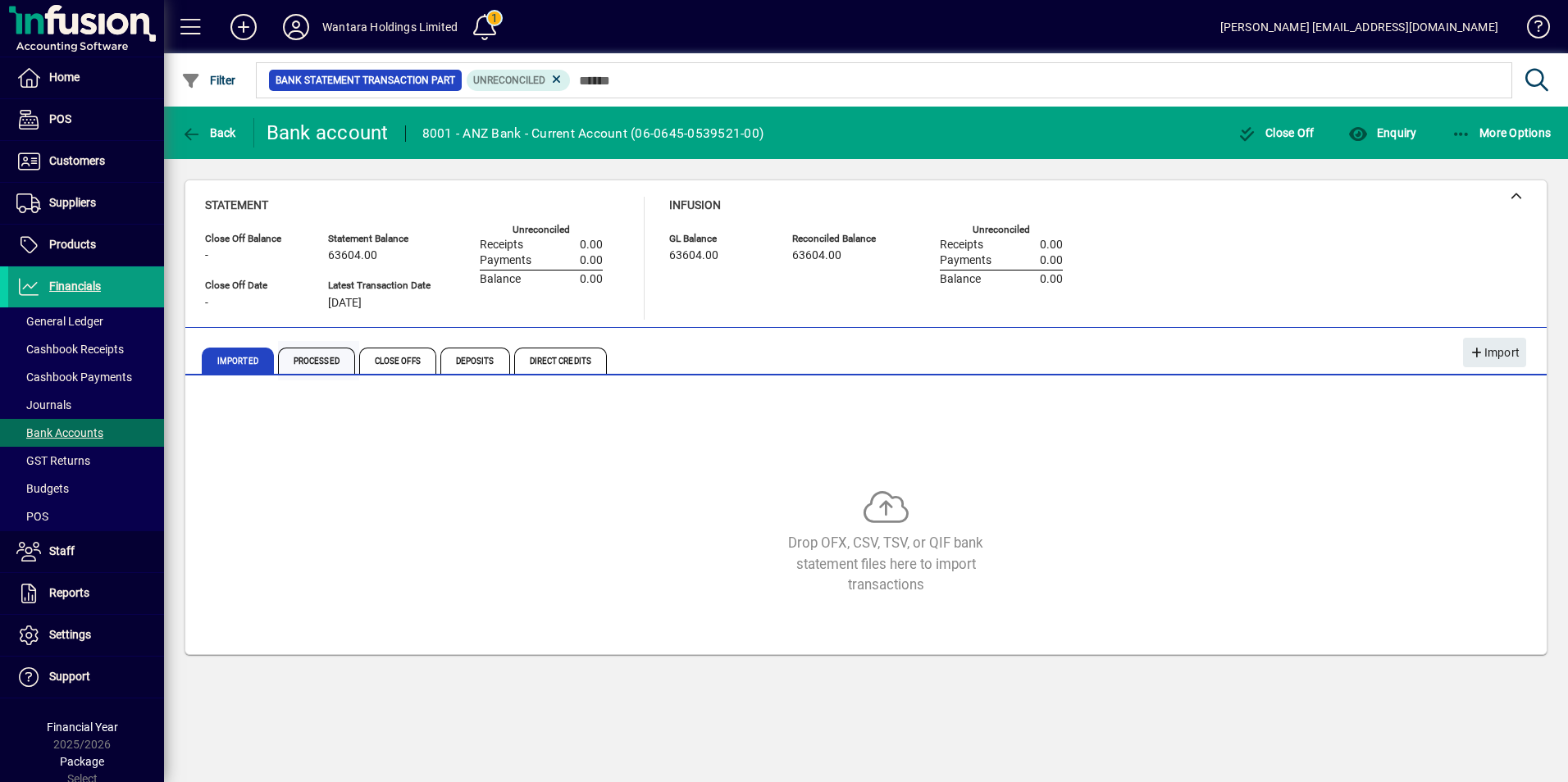
click at [309, 362] on span "Processed" at bounding box center [316, 360] width 77 height 26
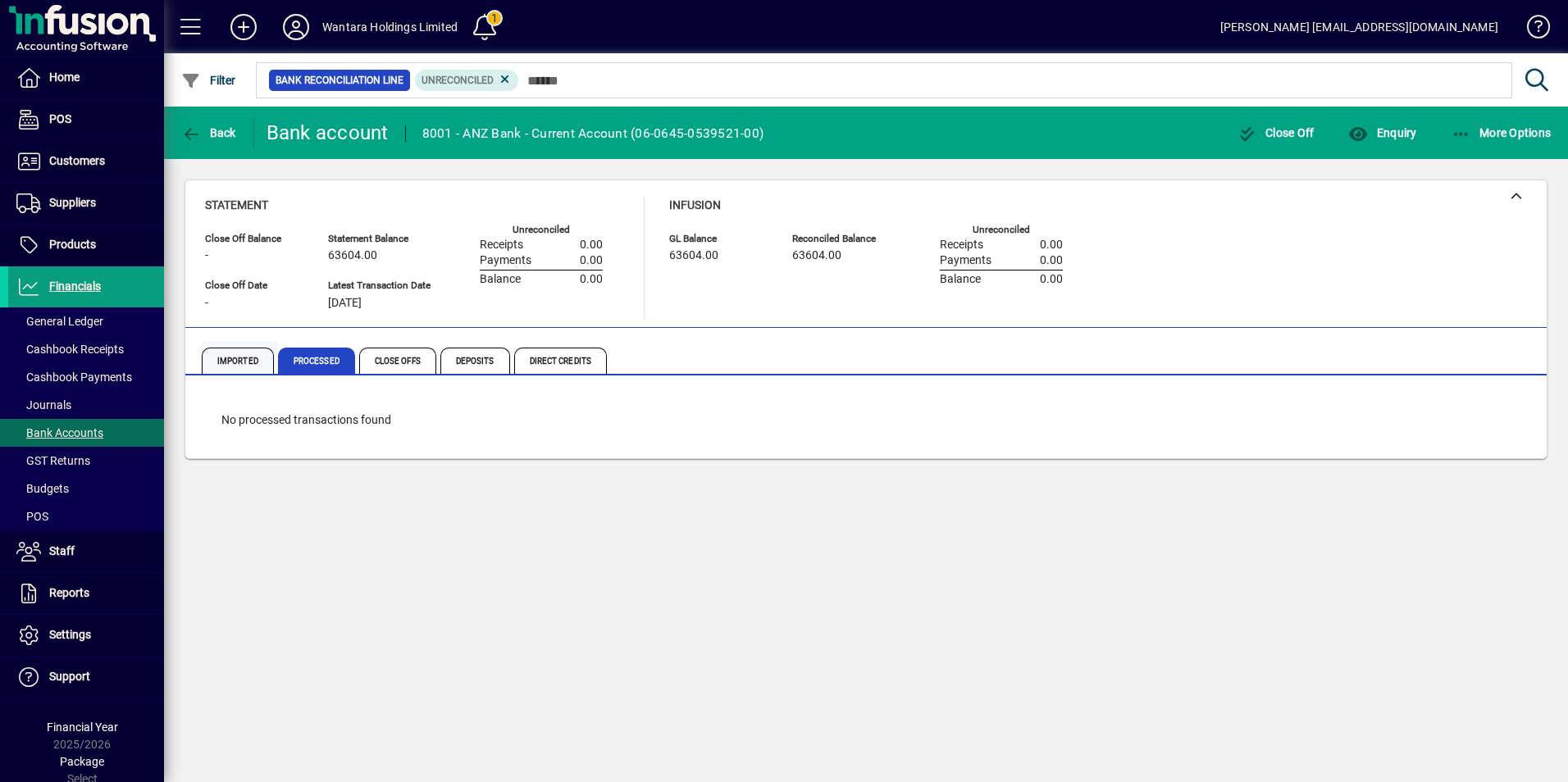
click at [241, 359] on span "Imported" at bounding box center [237, 360] width 72 height 26
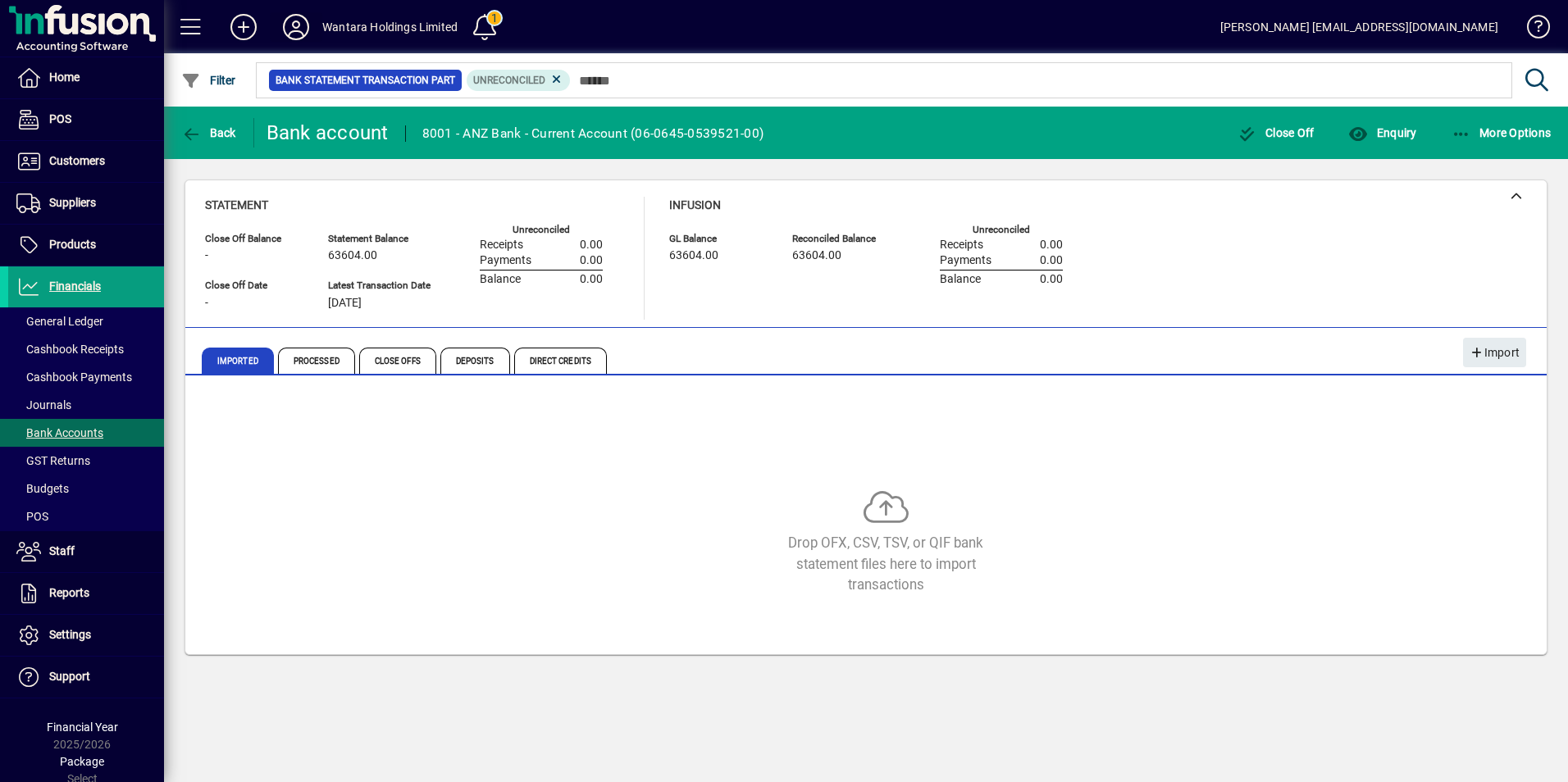
click at [295, 33] on icon at bounding box center [296, 26] width 33 height 26
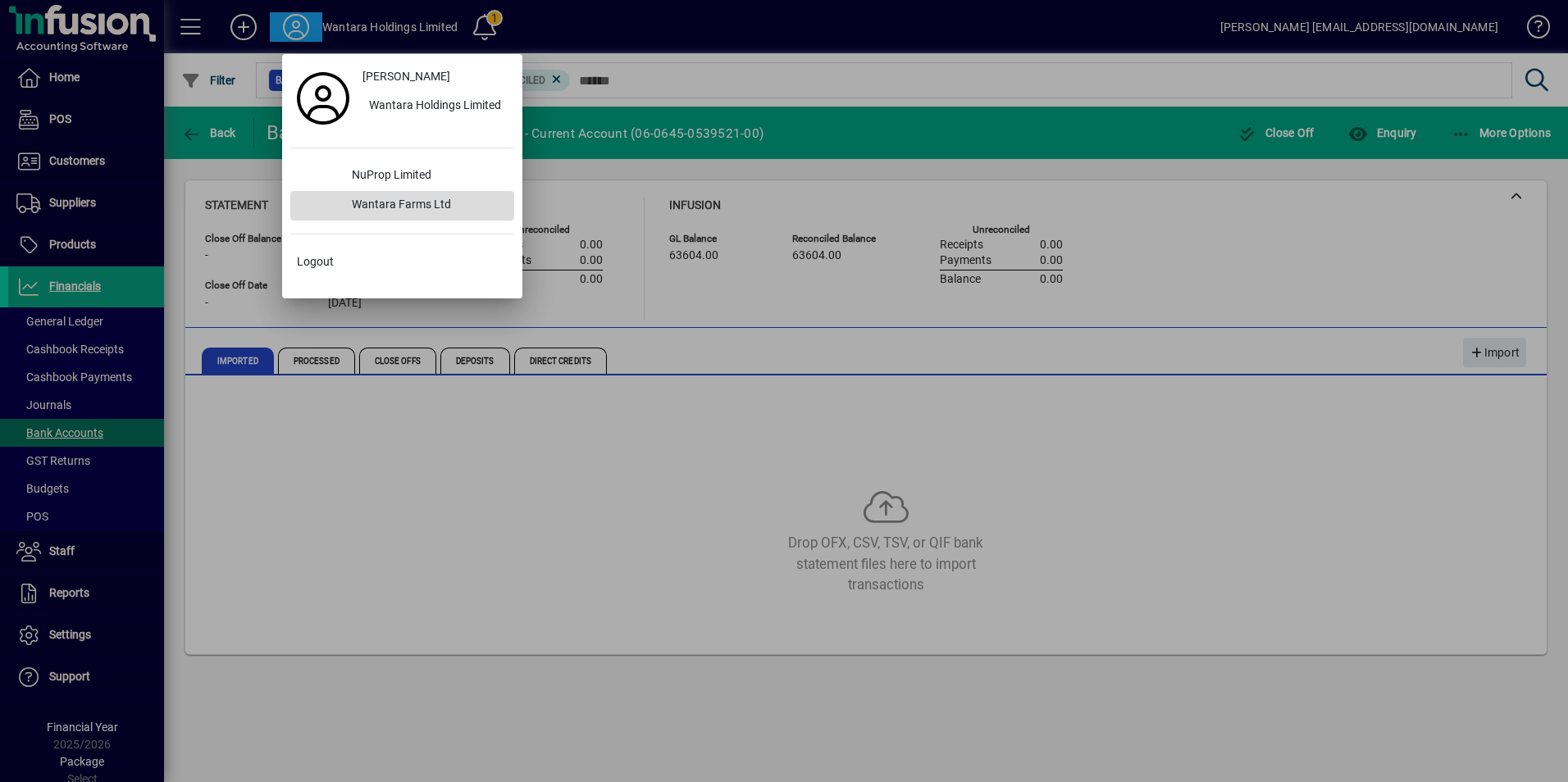
click at [398, 199] on div "Wantara Farms Ltd" at bounding box center [426, 205] width 175 height 29
